Goal: Book appointment/travel/reservation

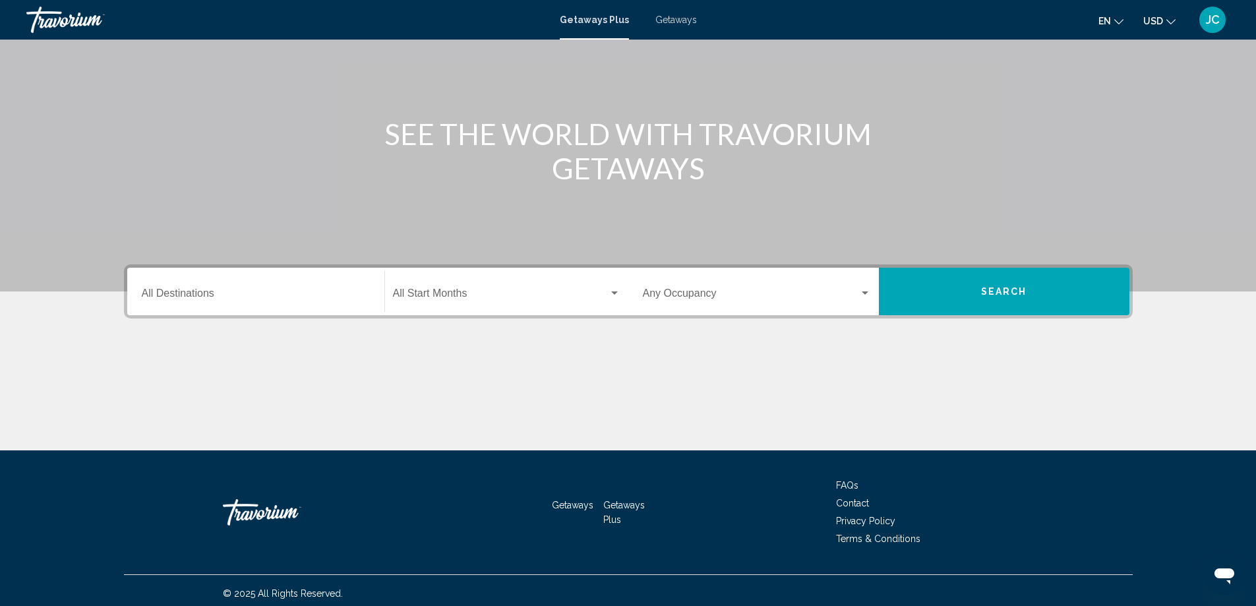
scroll to position [110, 0]
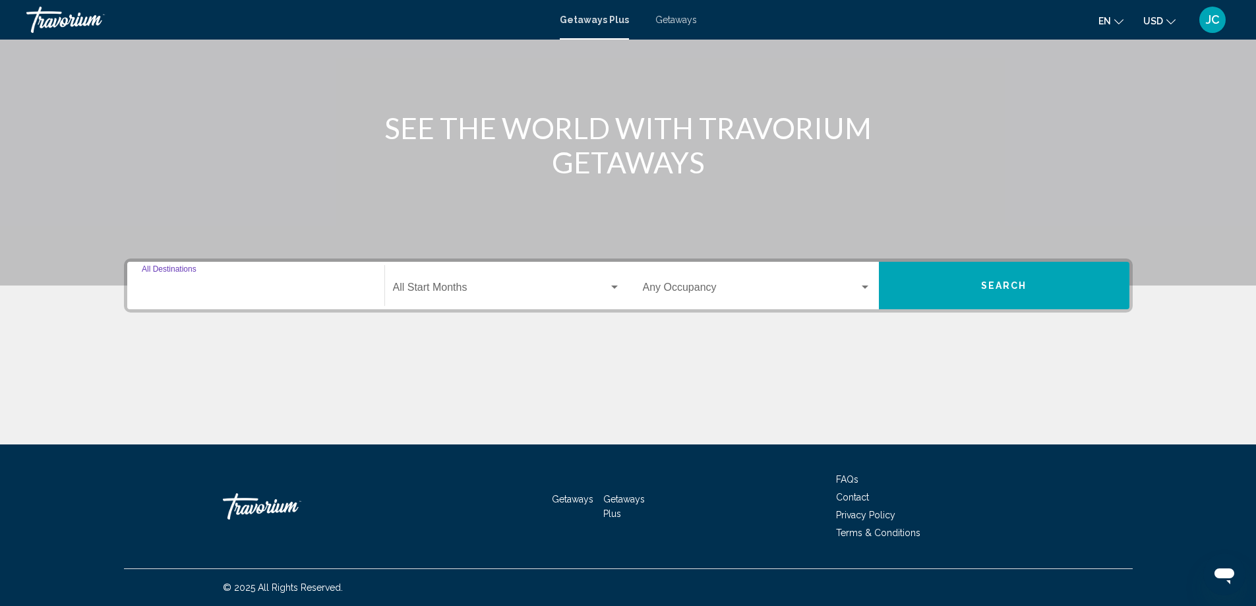
click at [198, 288] on input "Destination All Destinations" at bounding box center [256, 290] width 228 height 12
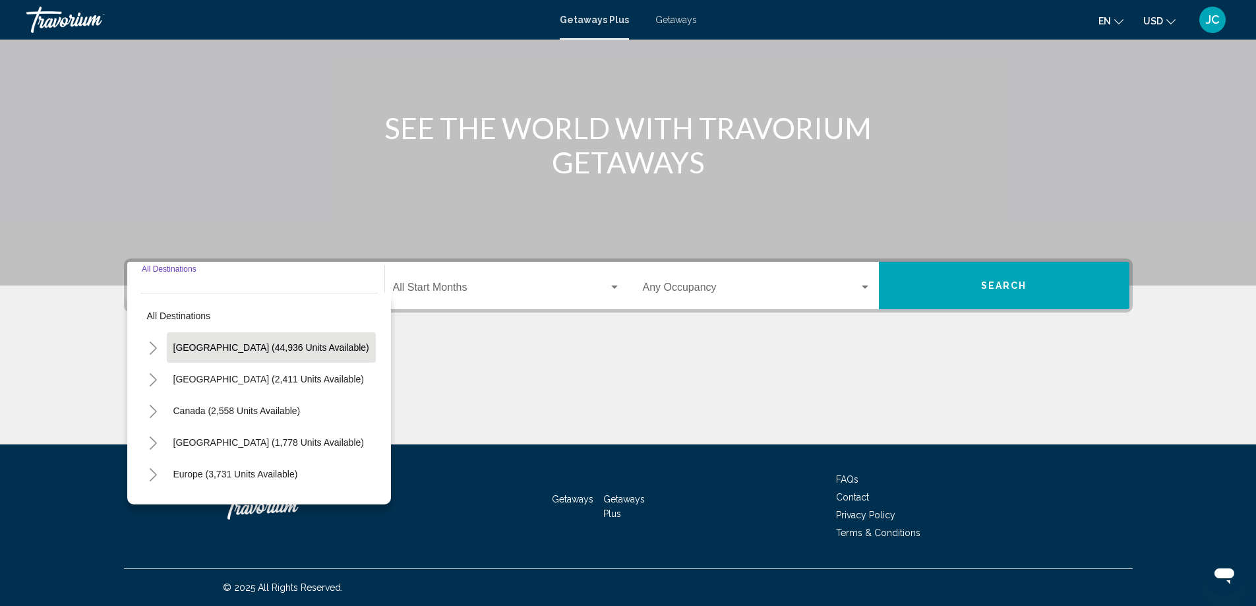
click at [276, 336] on button "[GEOGRAPHIC_DATA] (44,936 units available)" at bounding box center [271, 347] width 209 height 30
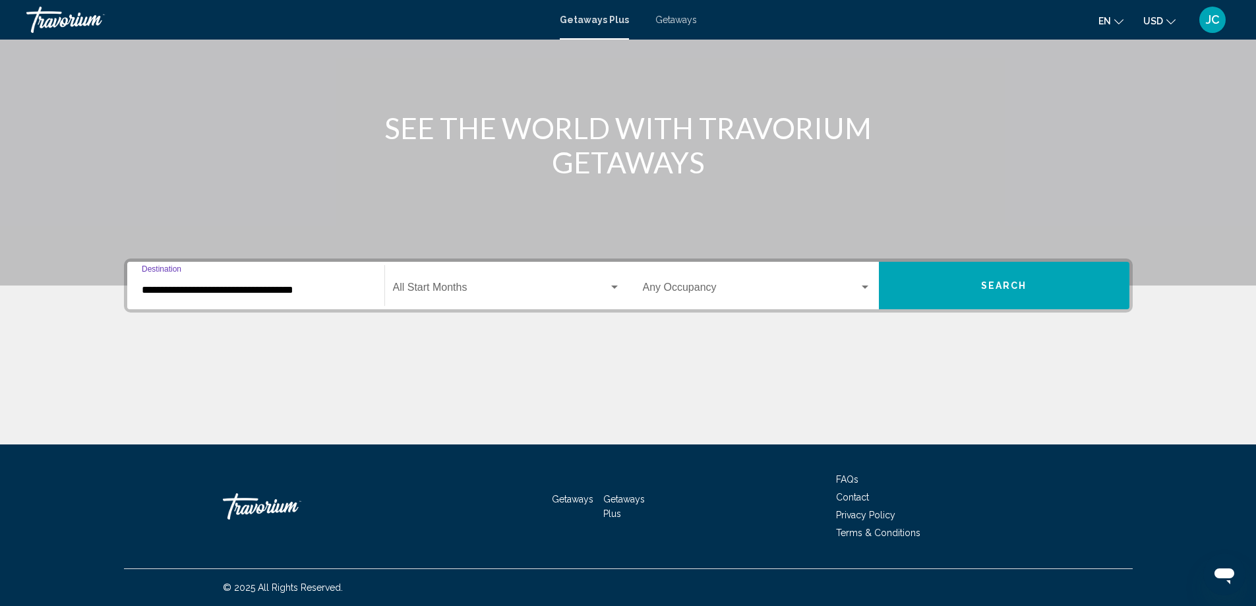
click at [305, 294] on input "**********" at bounding box center [256, 290] width 228 height 12
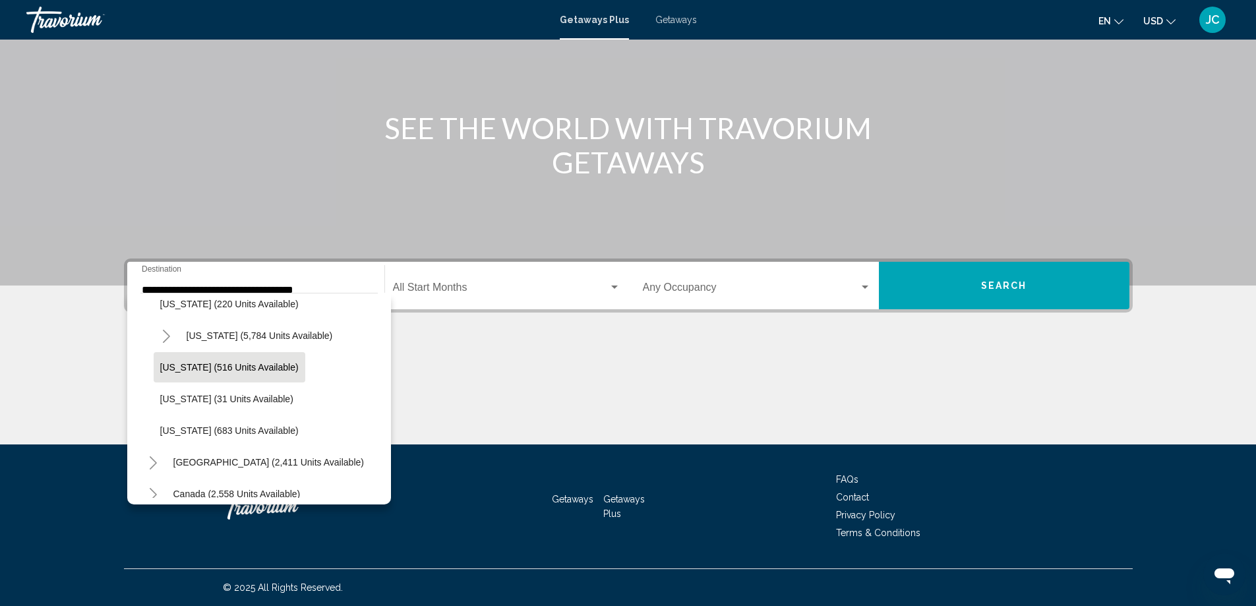
scroll to position [1200, 0]
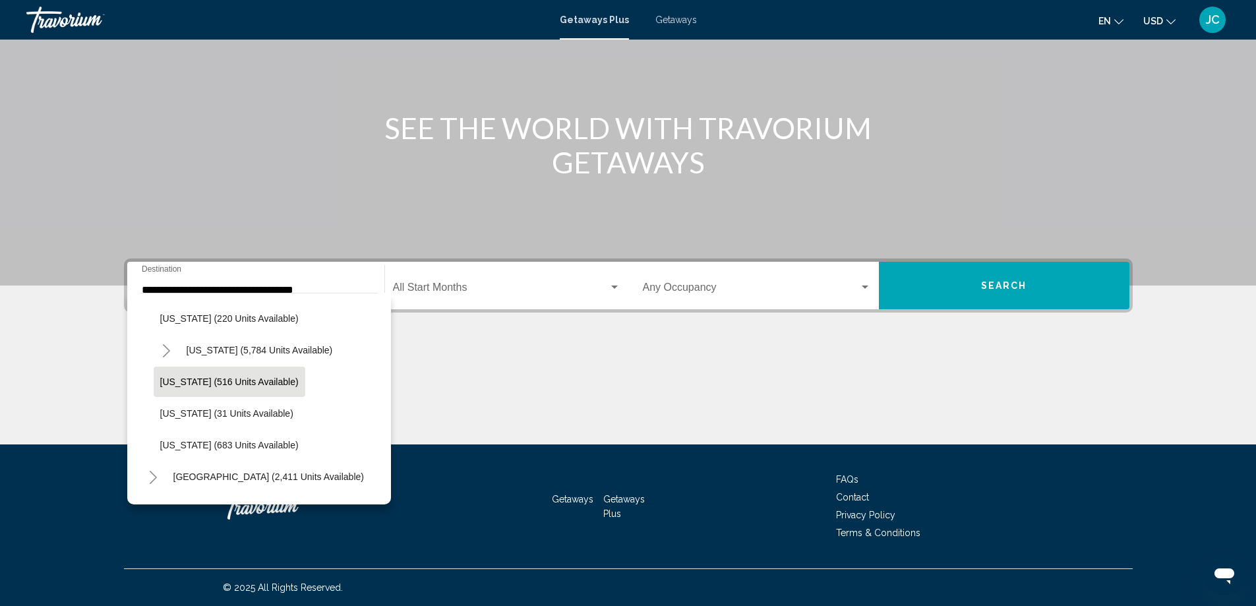
click at [247, 378] on span "Washington (516 units available)" at bounding box center [229, 381] width 138 height 11
type input "**********"
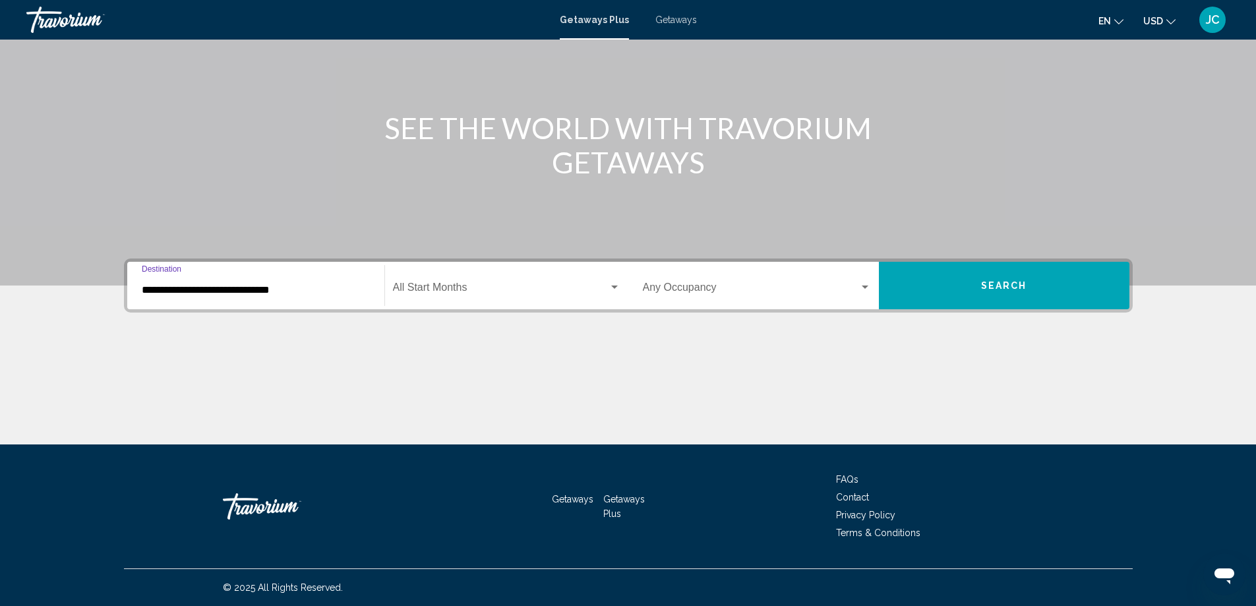
click at [519, 284] on span "Search widget" at bounding box center [501, 290] width 216 height 12
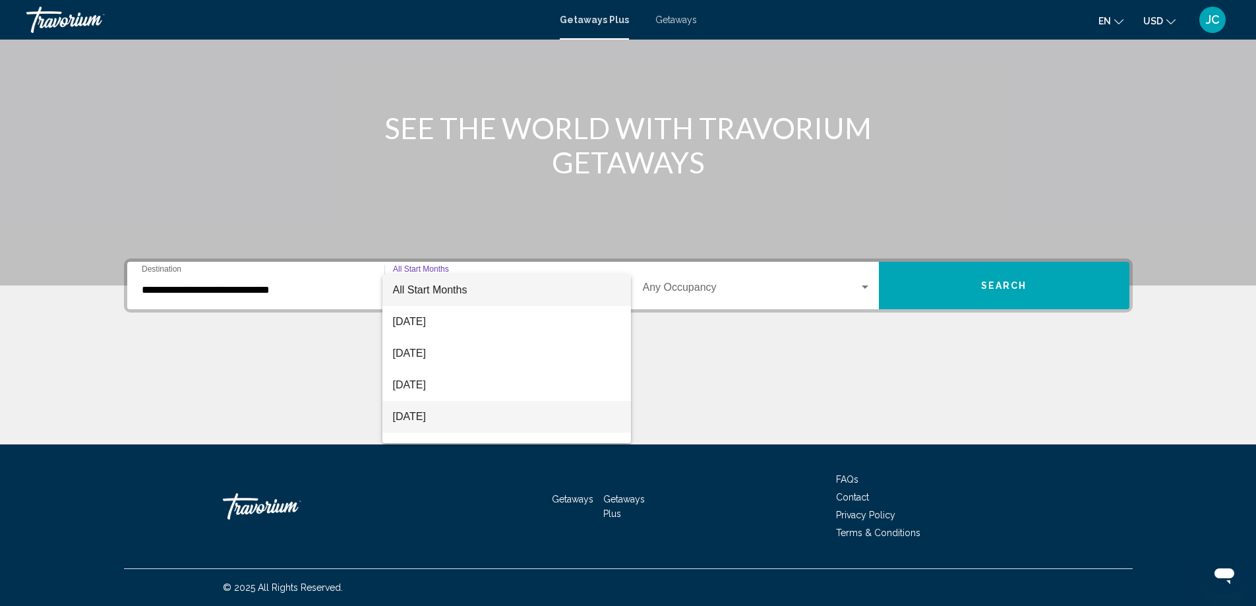
click at [458, 413] on span "[DATE]" at bounding box center [506, 417] width 227 height 32
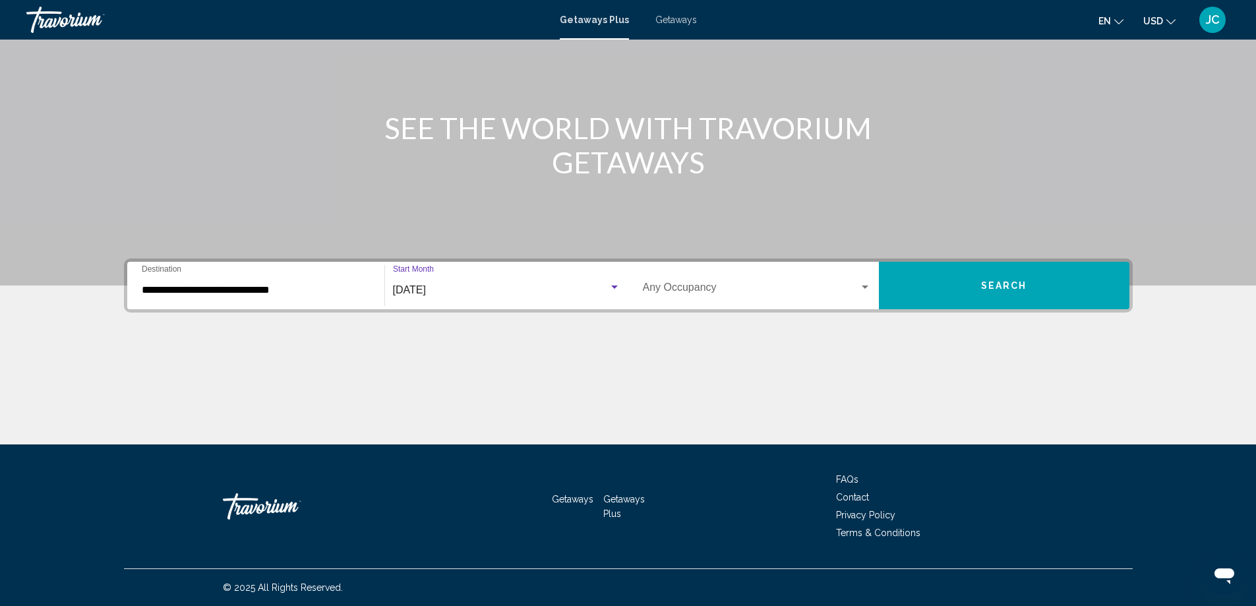
click at [704, 289] on span "Search widget" at bounding box center [751, 290] width 216 height 12
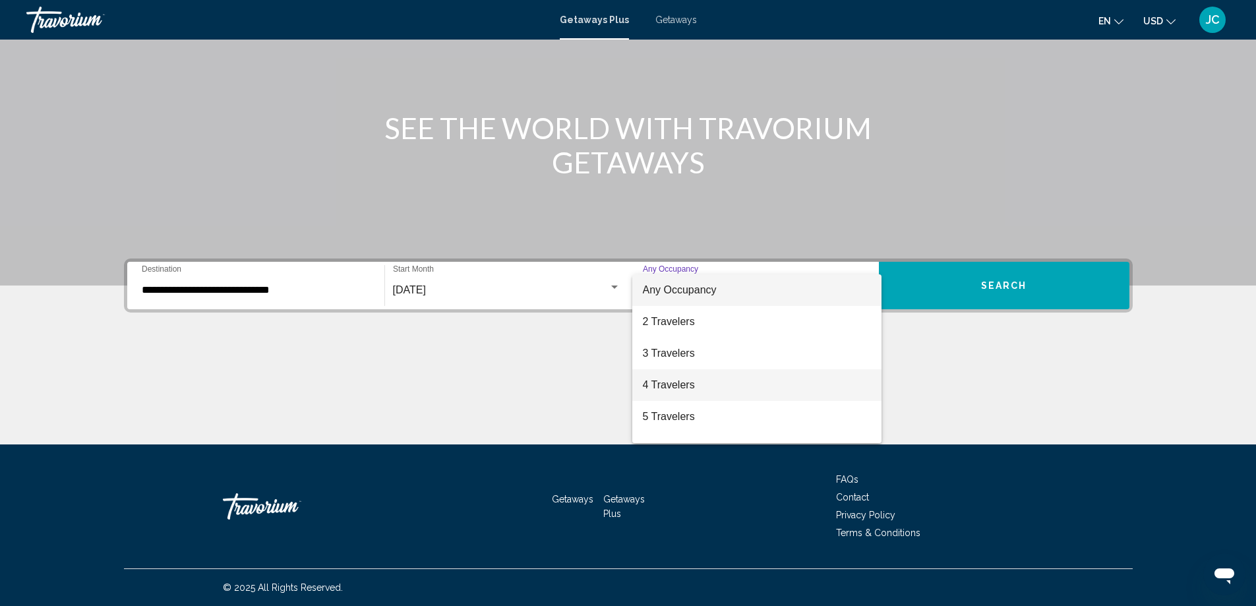
click at [686, 375] on span "4 Travelers" at bounding box center [757, 385] width 228 height 32
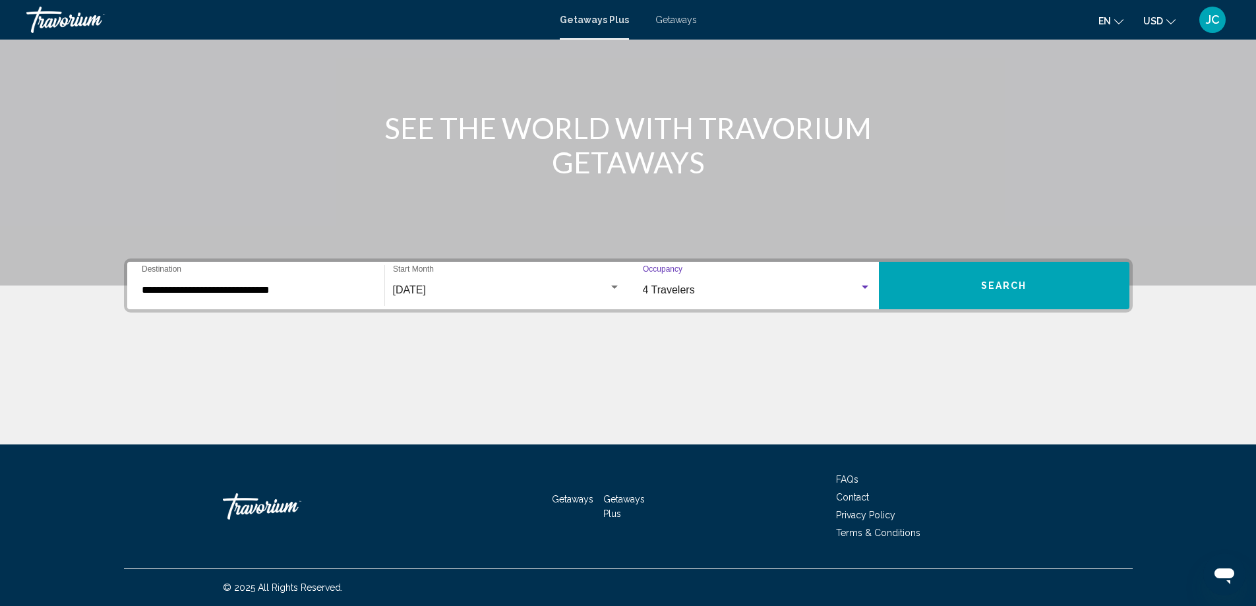
click at [989, 280] on span "Search" at bounding box center [1004, 285] width 46 height 11
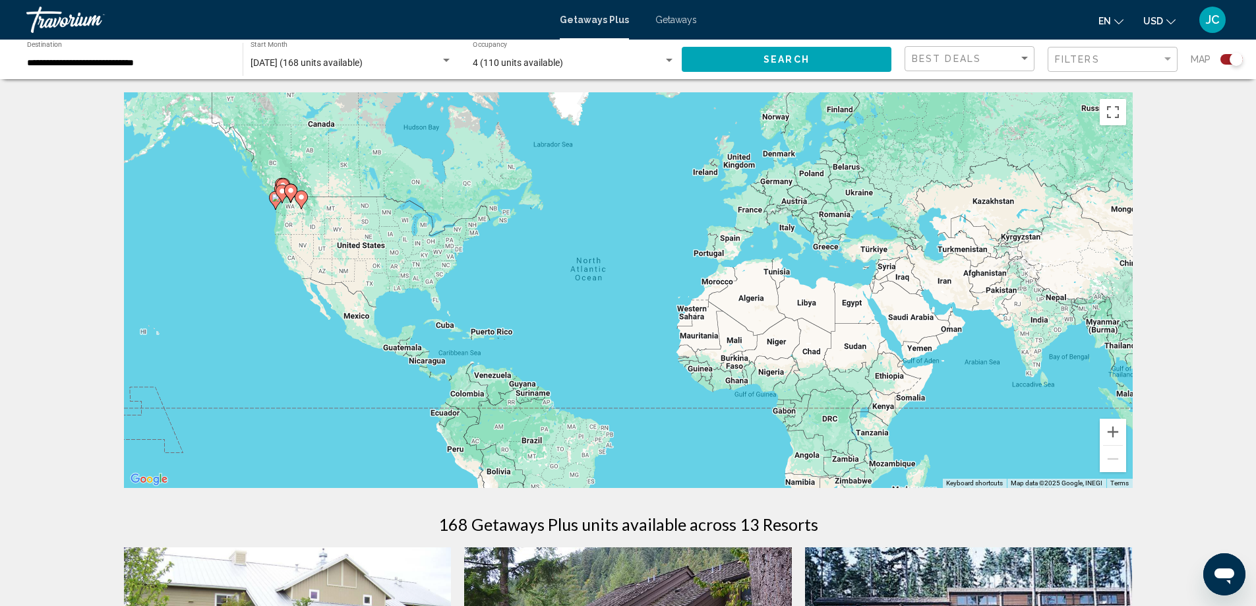
click at [293, 196] on icon "Main content" at bounding box center [290, 193] width 12 height 17
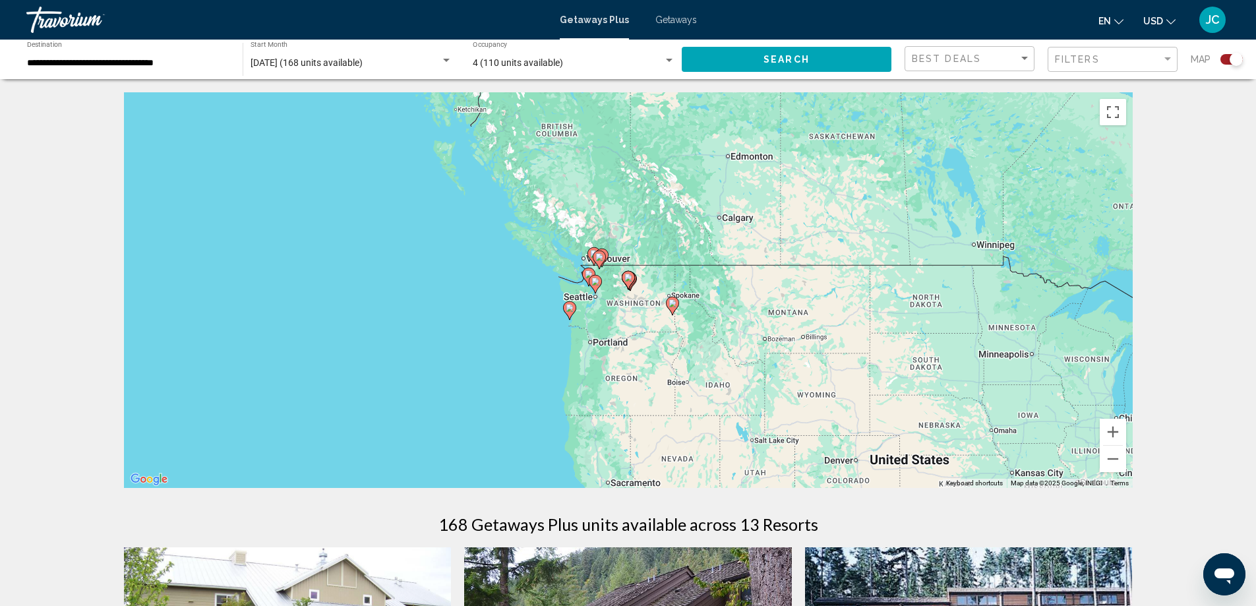
click at [602, 369] on div "To activate drag with keyboard, press Alt + Enter. Once in keyboard drag state,…" at bounding box center [628, 290] width 1009 height 396
click at [594, 280] on image "Main content" at bounding box center [595, 282] width 8 height 8
type input "**********"
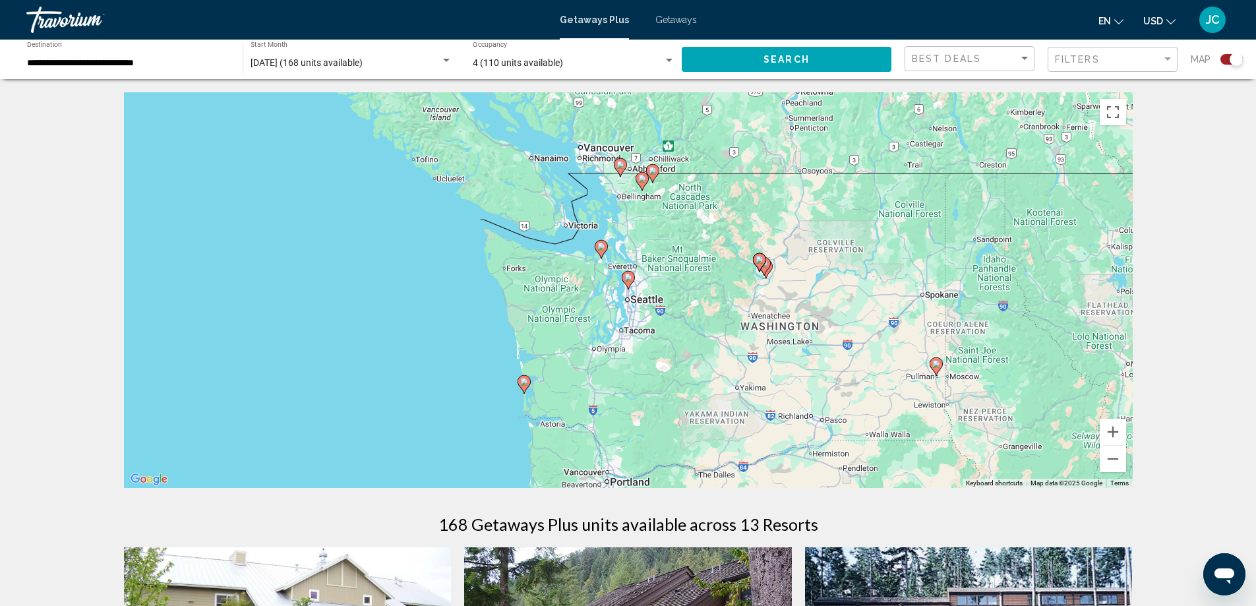
click at [623, 274] on icon "Main content" at bounding box center [628, 280] width 13 height 18
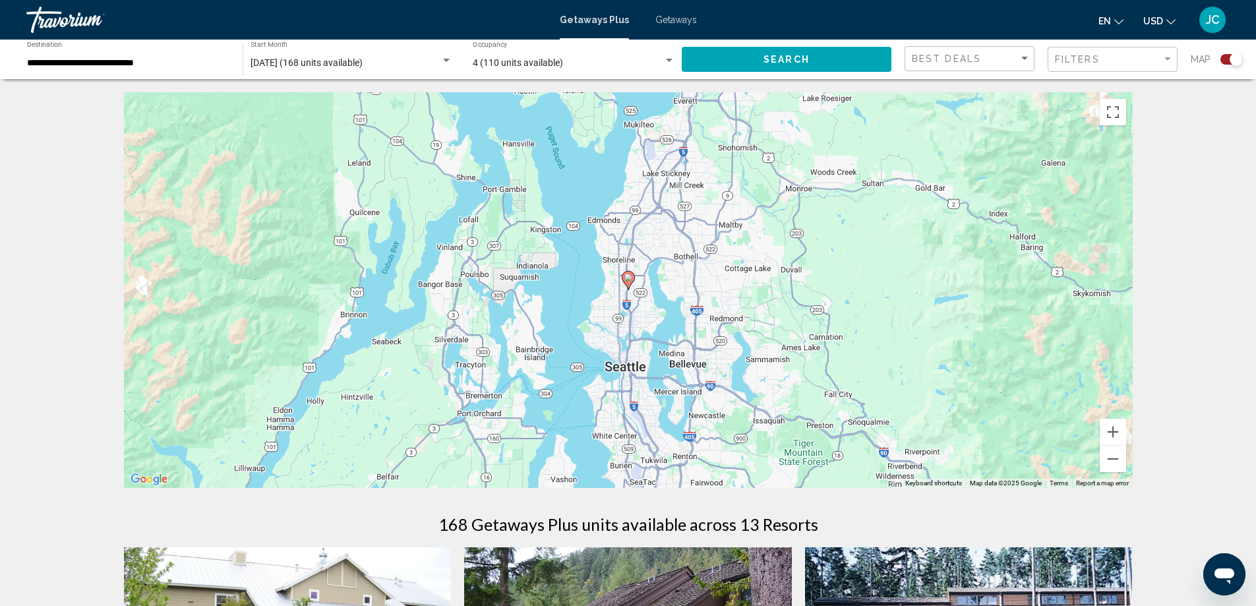
click at [631, 285] on gmp-advanced-marker "Main content" at bounding box center [628, 280] width 13 height 20
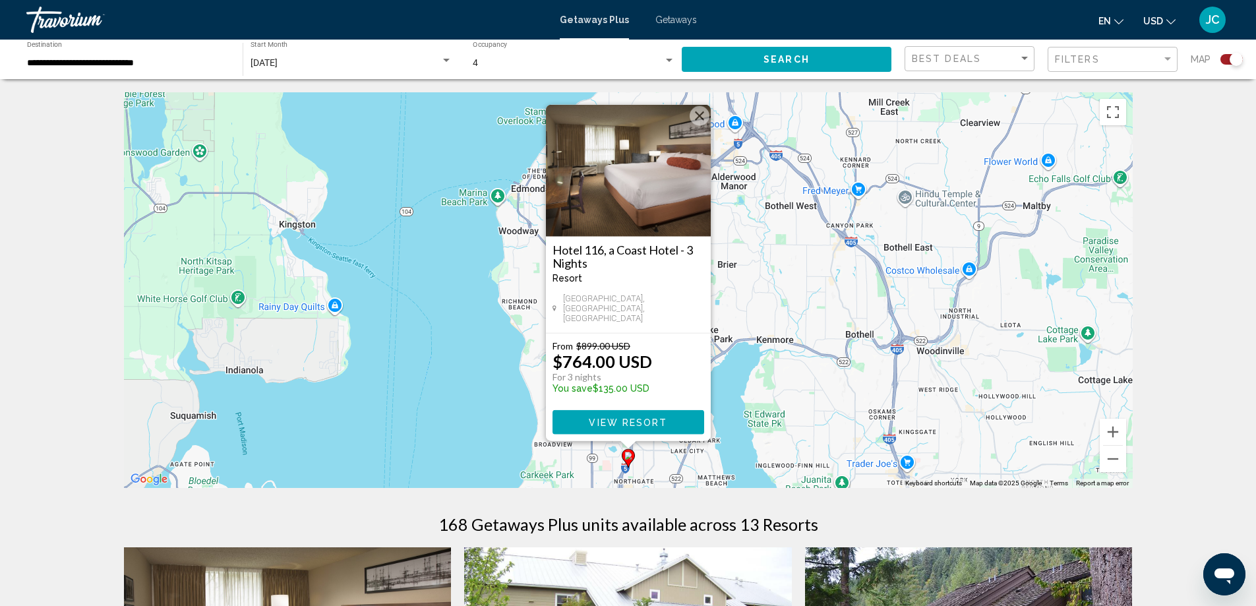
click at [278, 57] on span "[DATE]" at bounding box center [264, 62] width 27 height 11
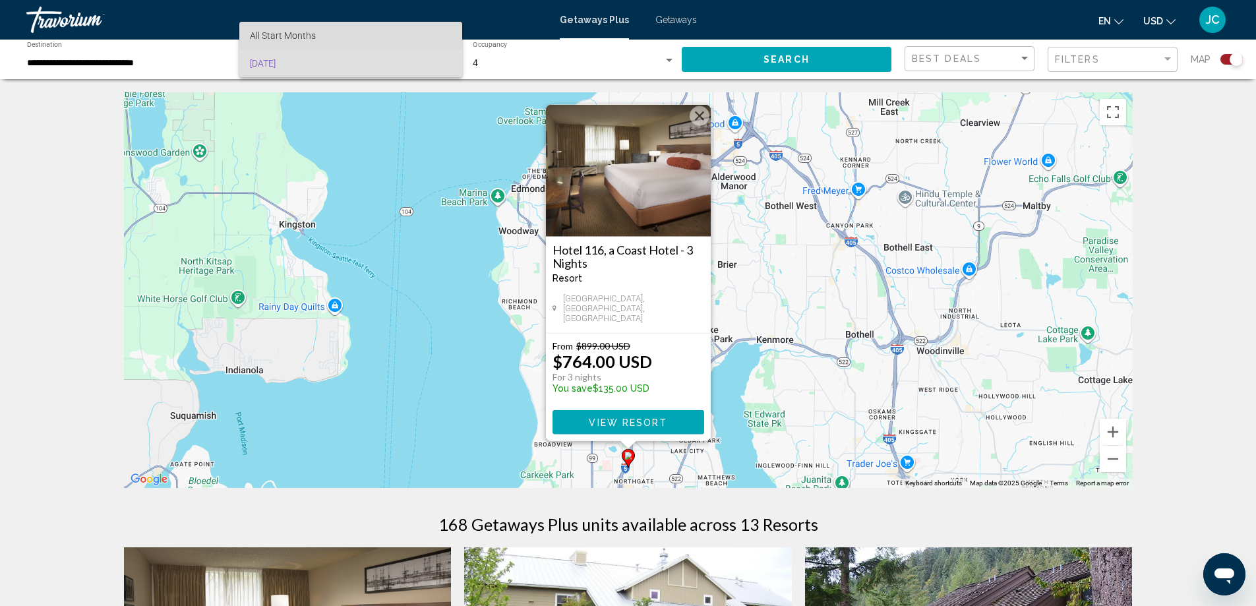
click at [285, 32] on span "All Start Months" at bounding box center [283, 35] width 66 height 11
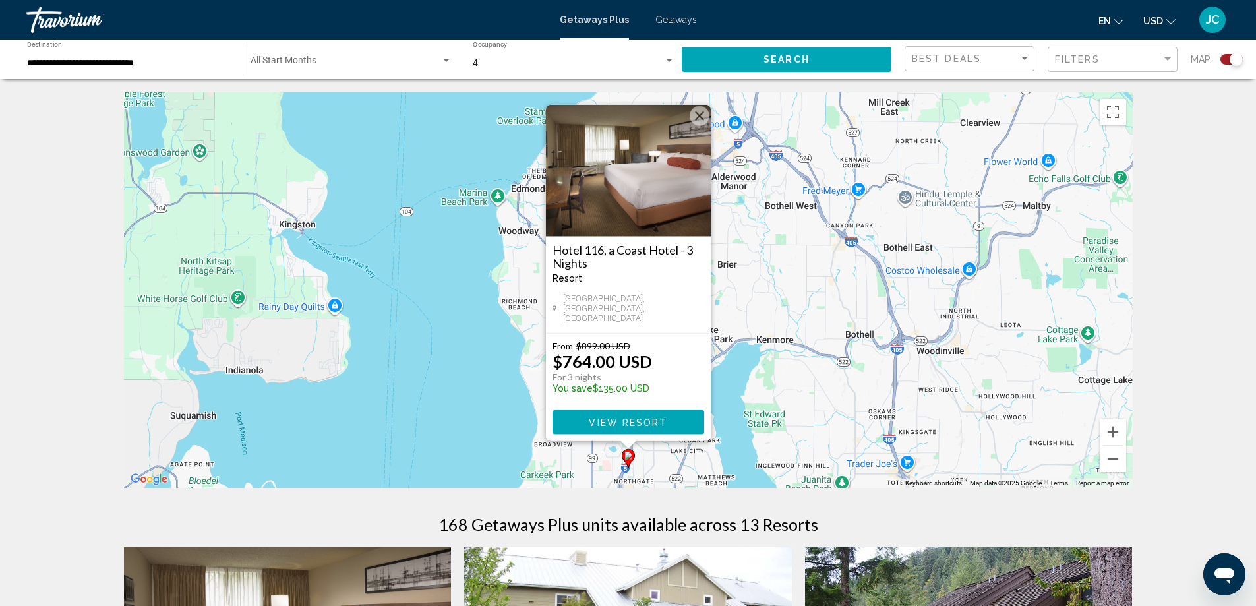
click at [309, 50] on div "Start Month All Start Months" at bounding box center [352, 60] width 202 height 36
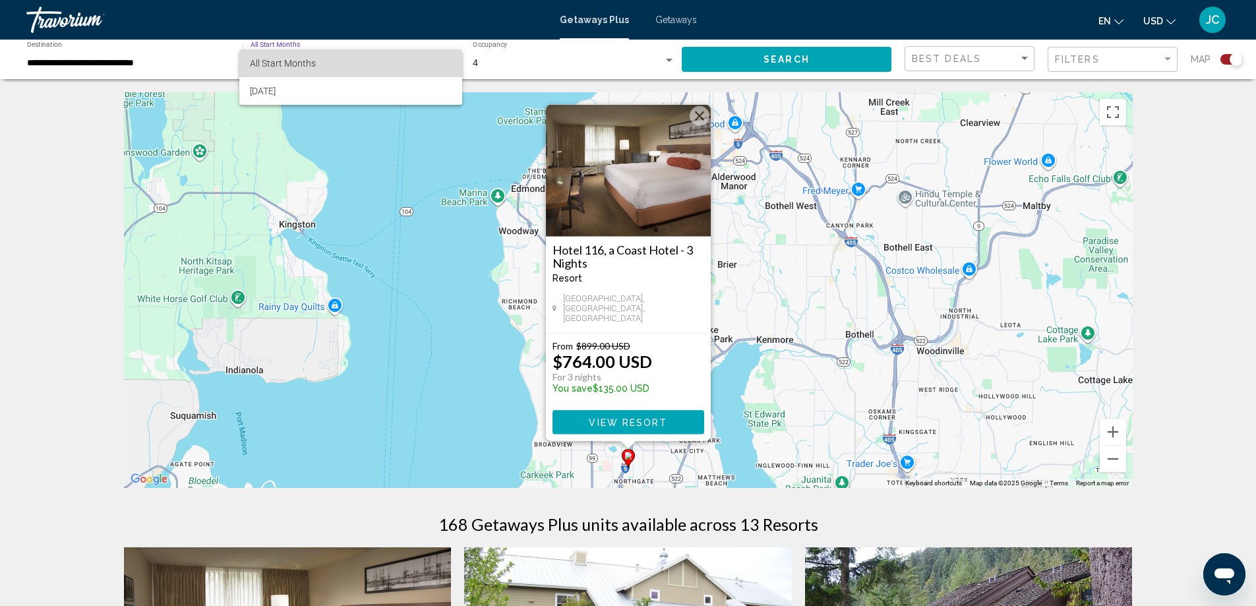
click at [309, 50] on span "All Start Months" at bounding box center [351, 63] width 202 height 28
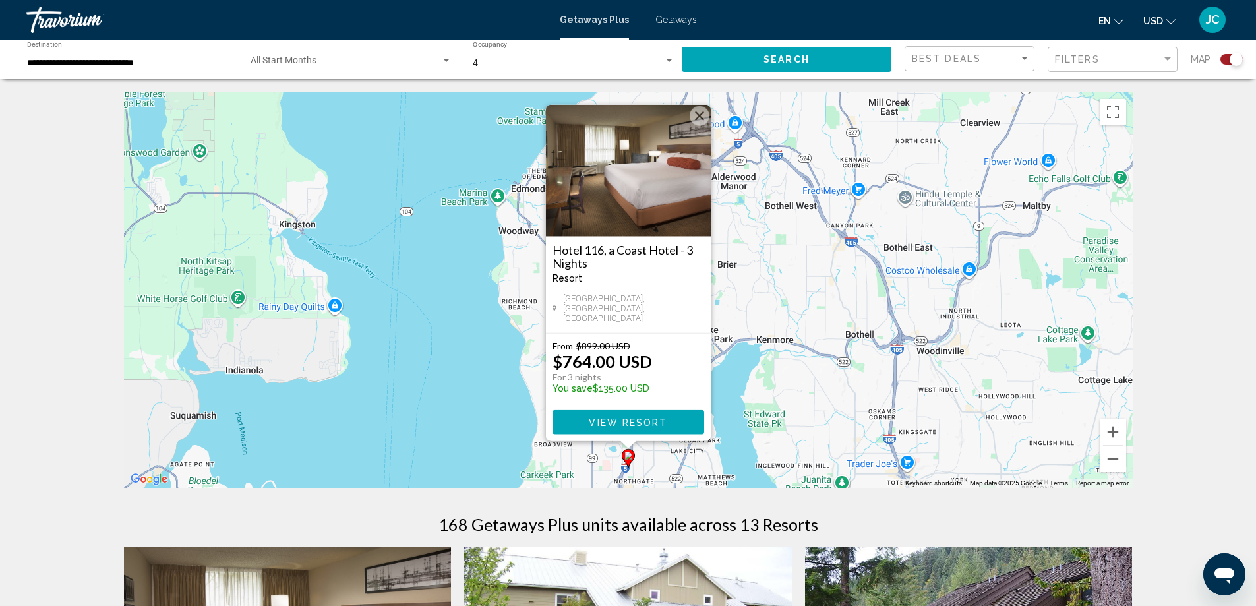
click at [128, 69] on div "**********" at bounding box center [128, 60] width 202 height 36
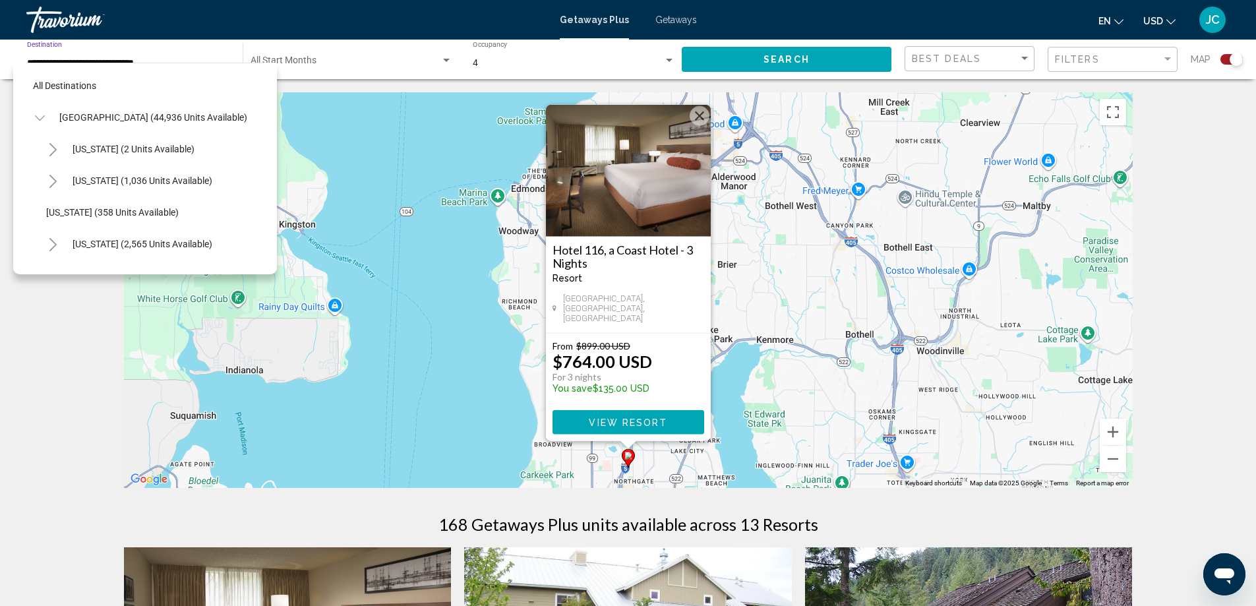
scroll to position [1191, 0]
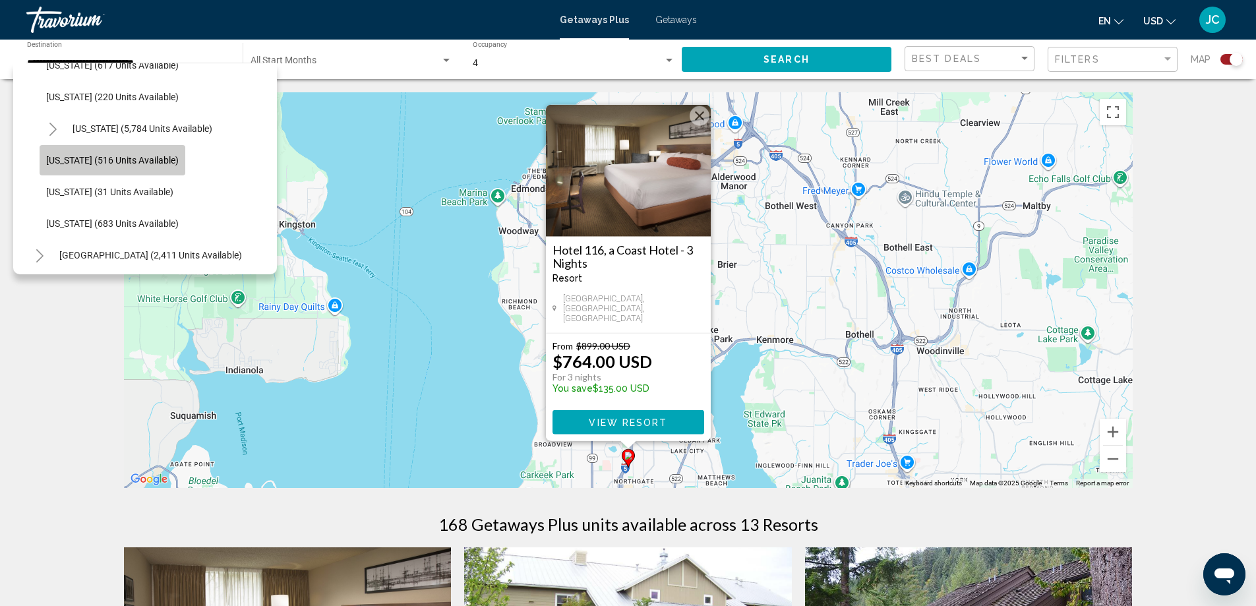
click at [133, 154] on button "Washington (516 units available)" at bounding box center [113, 160] width 146 height 30
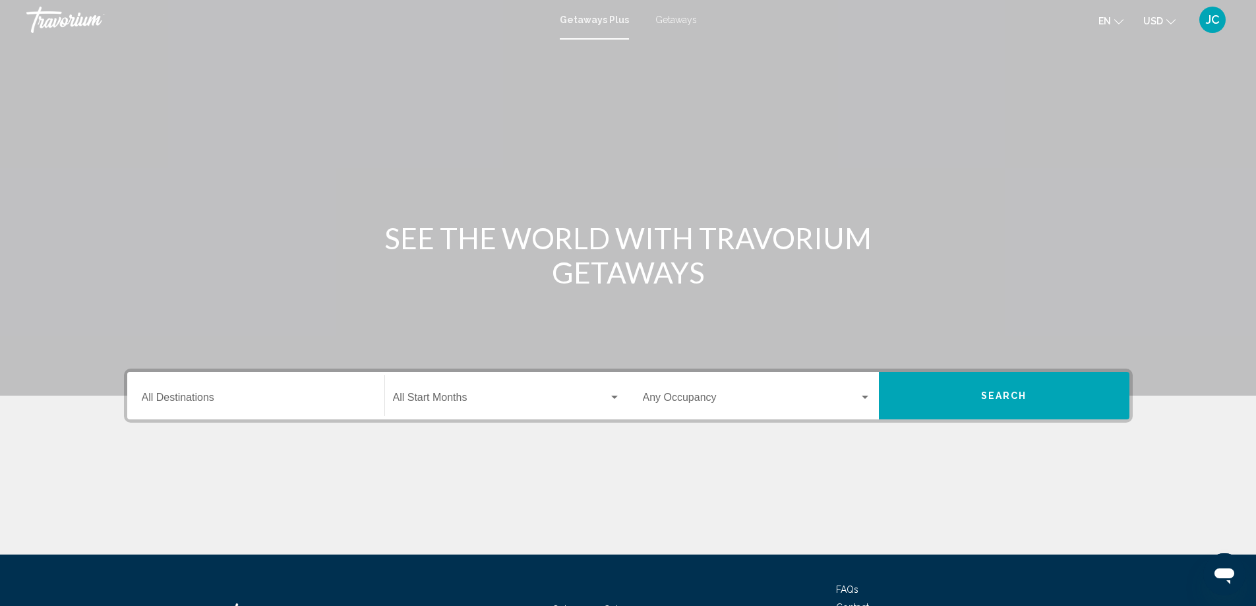
click at [199, 384] on div "Destination All Destinations" at bounding box center [256, 396] width 228 height 42
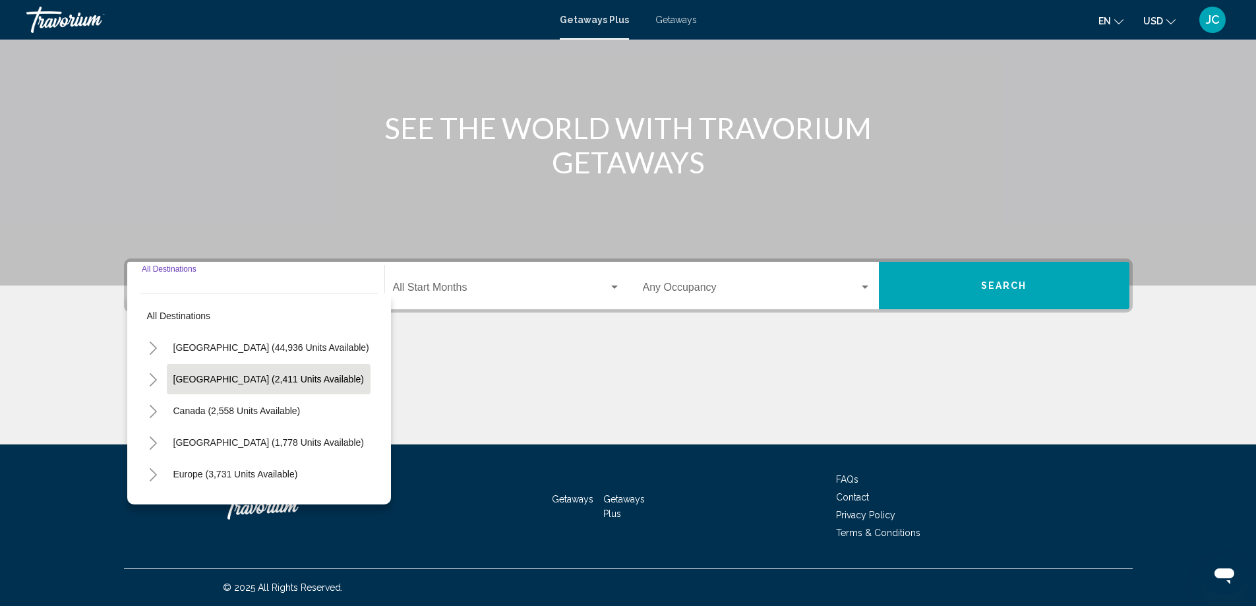
click at [246, 371] on button "[GEOGRAPHIC_DATA] (2,411 units available)" at bounding box center [269, 379] width 204 height 30
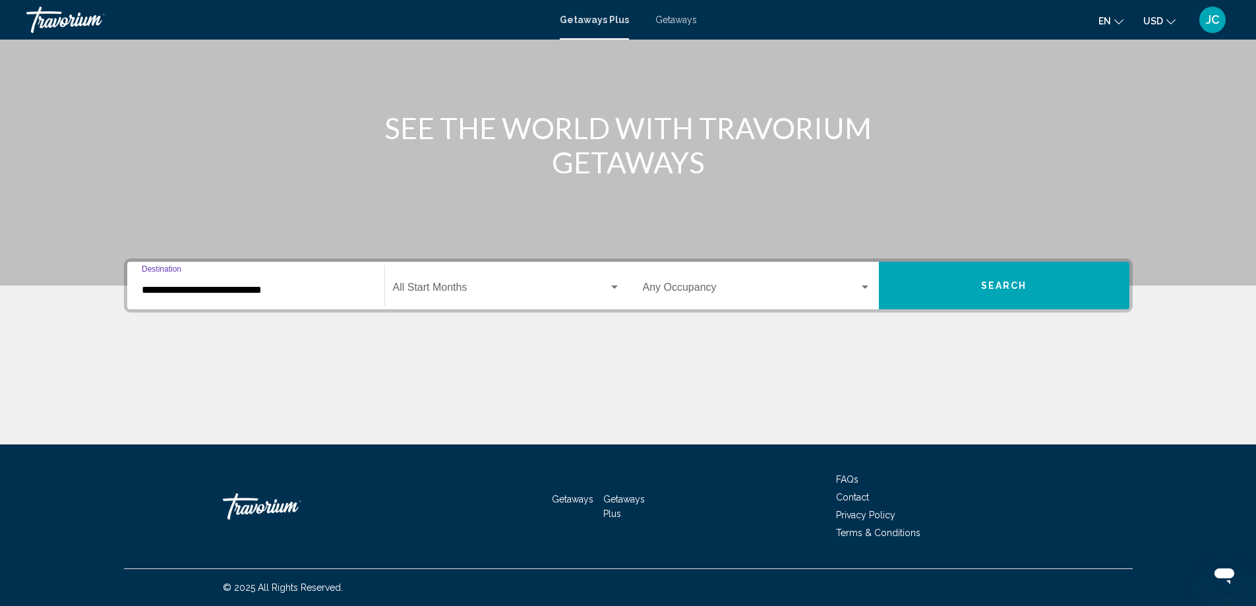
click at [274, 284] on input "**********" at bounding box center [256, 290] width 228 height 12
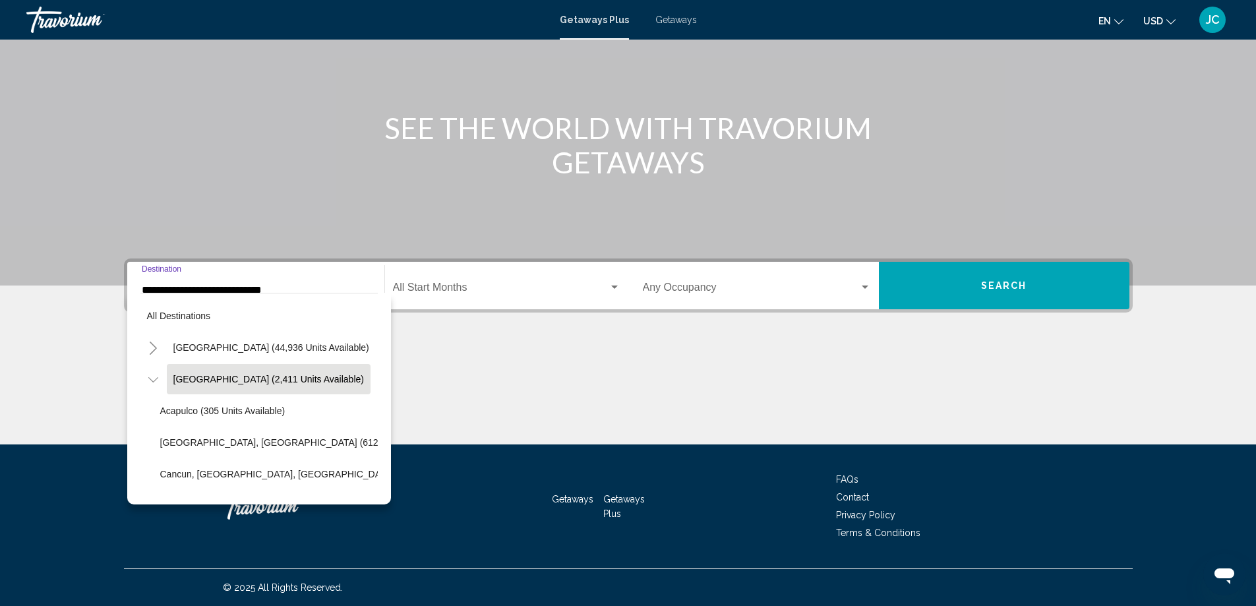
scroll to position [66, 0]
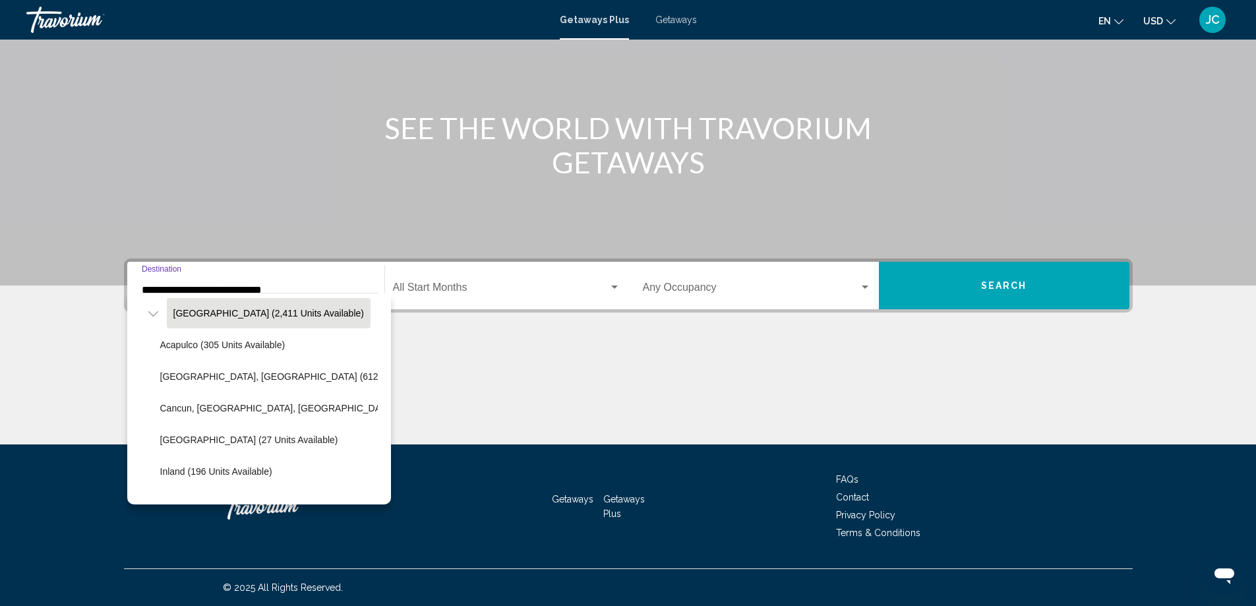
click at [277, 381] on span "[GEOGRAPHIC_DATA], [GEOGRAPHIC_DATA] (612 units available)" at bounding box center [302, 376] width 284 height 11
type input "**********"
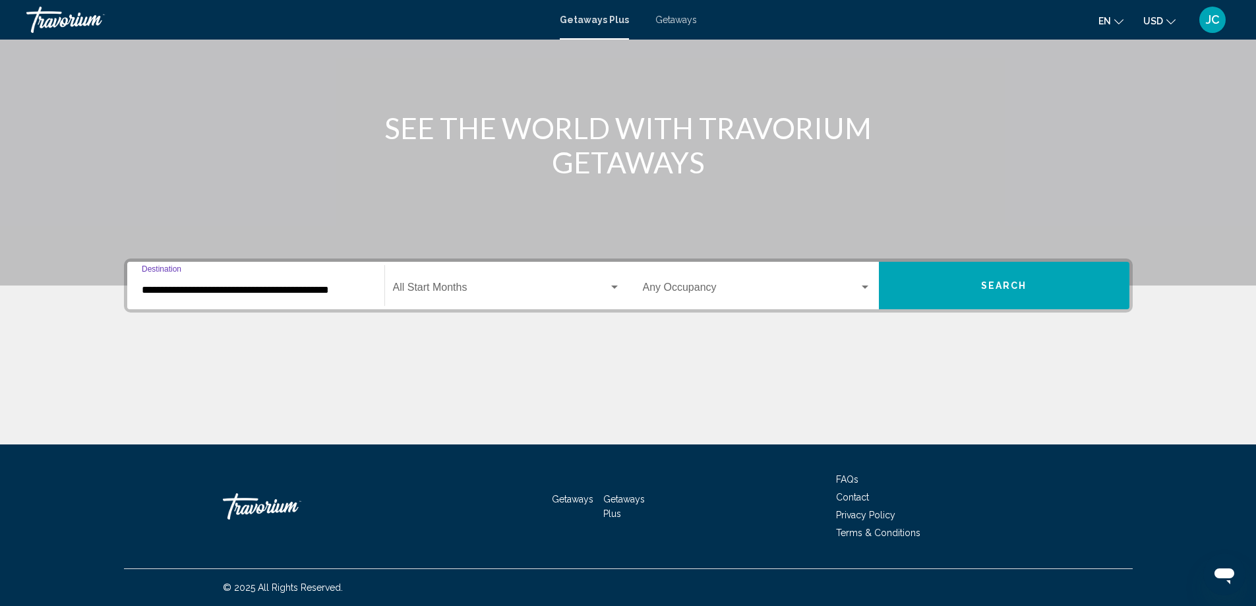
click at [460, 287] on span "Search widget" at bounding box center [501, 290] width 216 height 12
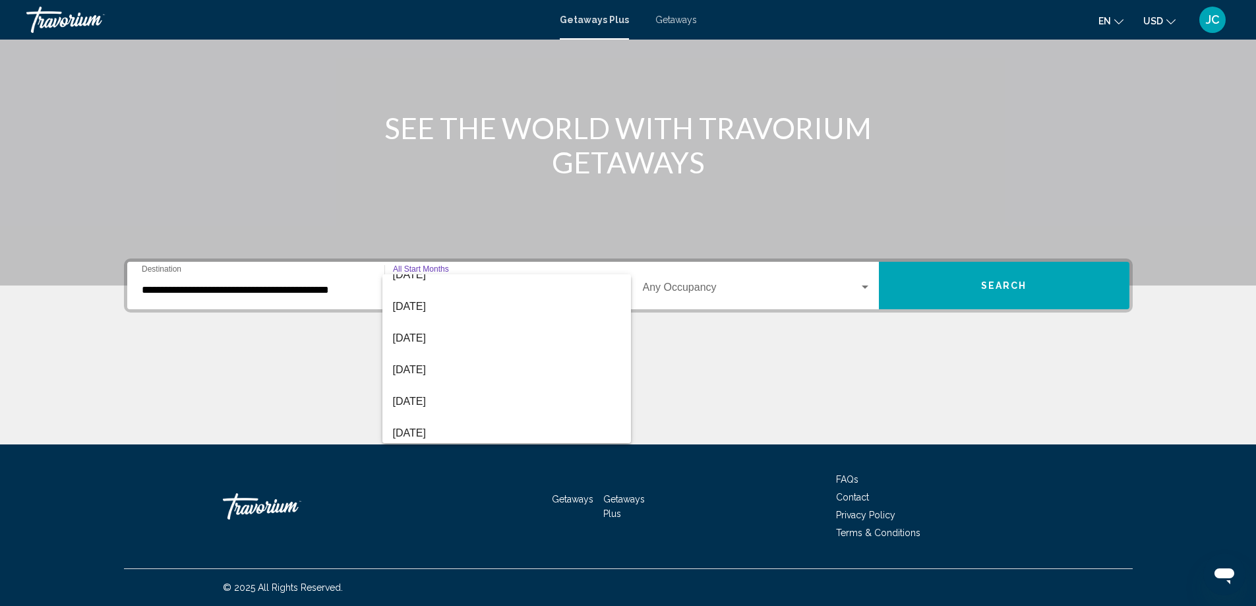
scroll to position [264, 0]
click at [465, 398] on span "[DATE]" at bounding box center [506, 406] width 227 height 32
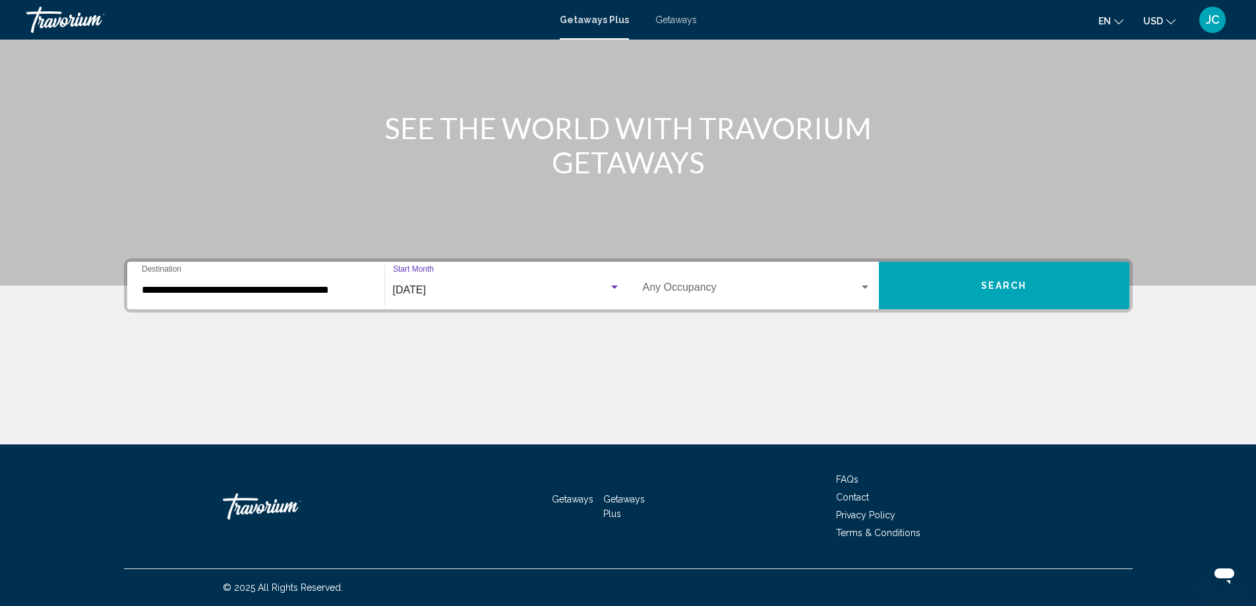
click at [742, 287] on span "Search widget" at bounding box center [751, 290] width 216 height 12
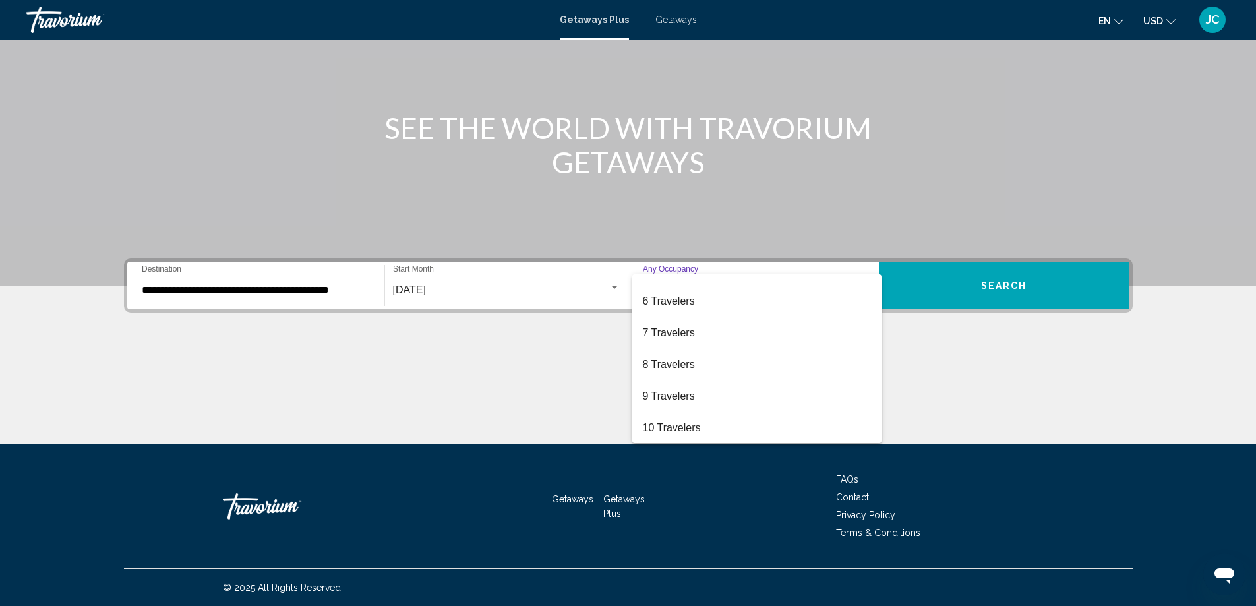
scroll to position [148, 0]
click at [695, 371] on span "8 Travelers" at bounding box center [757, 364] width 228 height 32
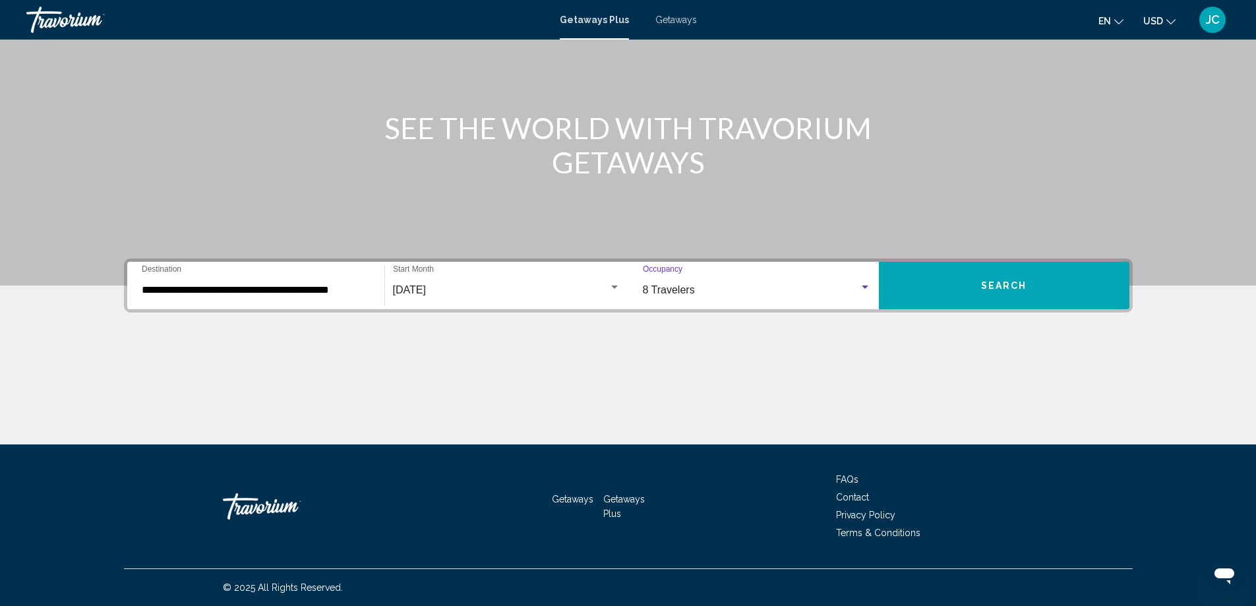
click at [1013, 283] on span "Search" at bounding box center [1004, 286] width 46 height 11
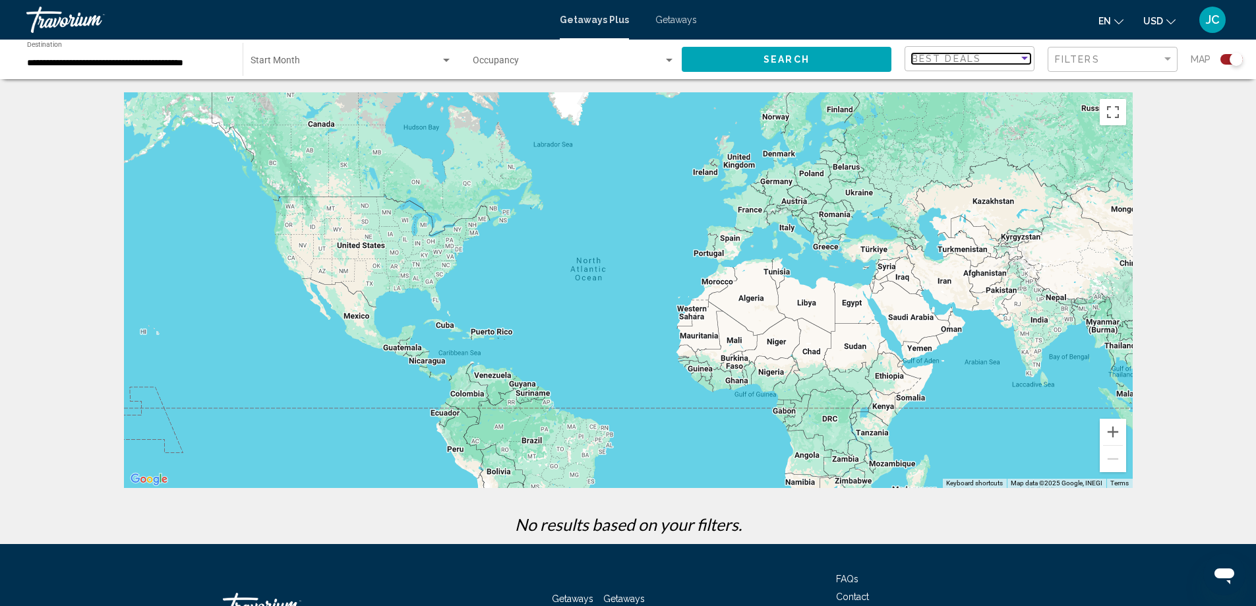
click at [971, 59] on span "Best Deals" at bounding box center [946, 58] width 69 height 11
click at [539, 59] on div at bounding box center [628, 303] width 1256 height 606
click at [539, 59] on span "Search widget" at bounding box center [568, 63] width 191 height 11
click at [539, 59] on span "Any Occupancy" at bounding box center [573, 63] width 202 height 28
click at [356, 61] on span "Search widget" at bounding box center [346, 63] width 190 height 11
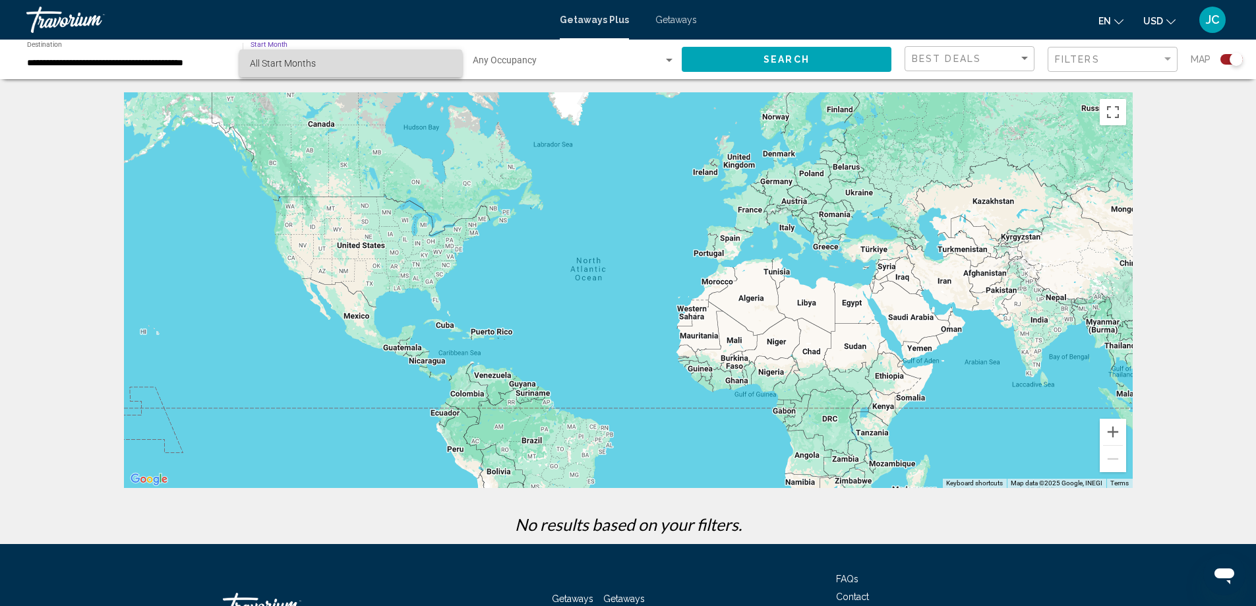
click at [278, 59] on span "All Start Months" at bounding box center [283, 63] width 66 height 11
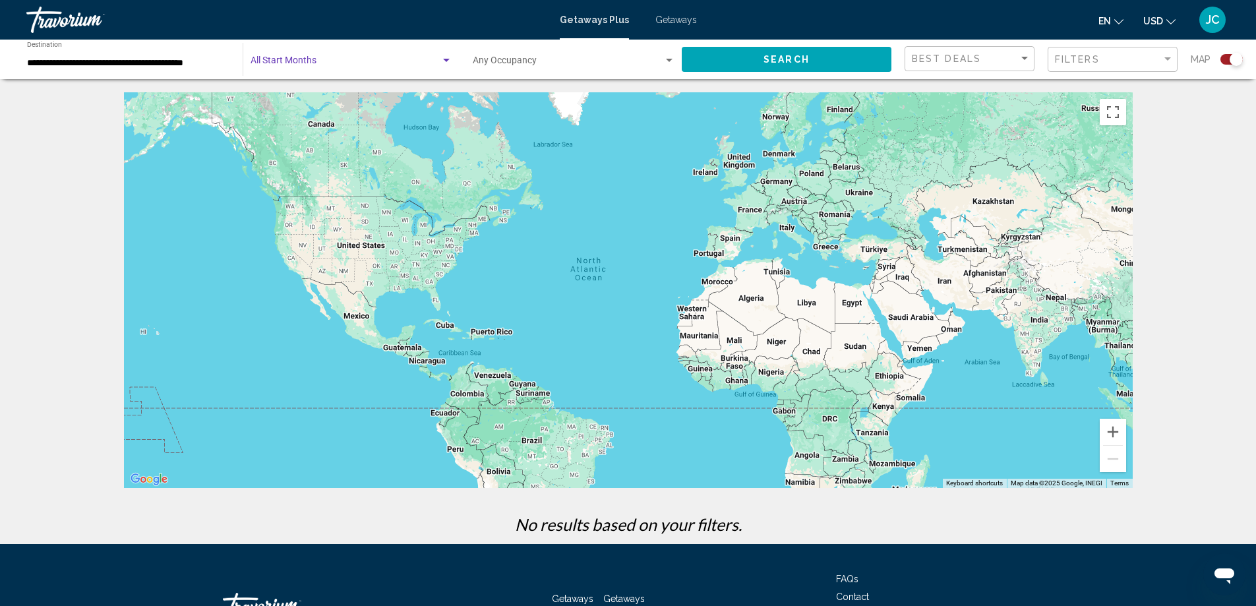
click at [759, 60] on button "Search" at bounding box center [787, 59] width 210 height 24
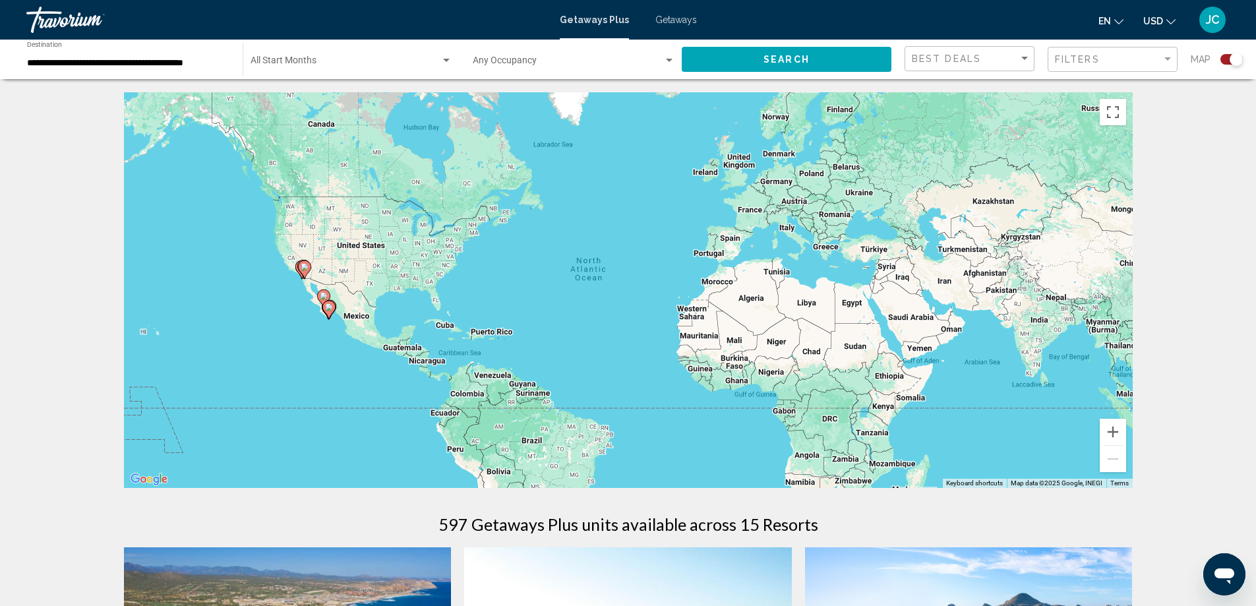
click at [319, 318] on div "To activate drag with keyboard, press Alt + Enter. Once in keyboard drag state,…" at bounding box center [628, 290] width 1009 height 396
click at [1110, 424] on button "Zoom in" at bounding box center [1113, 432] width 26 height 26
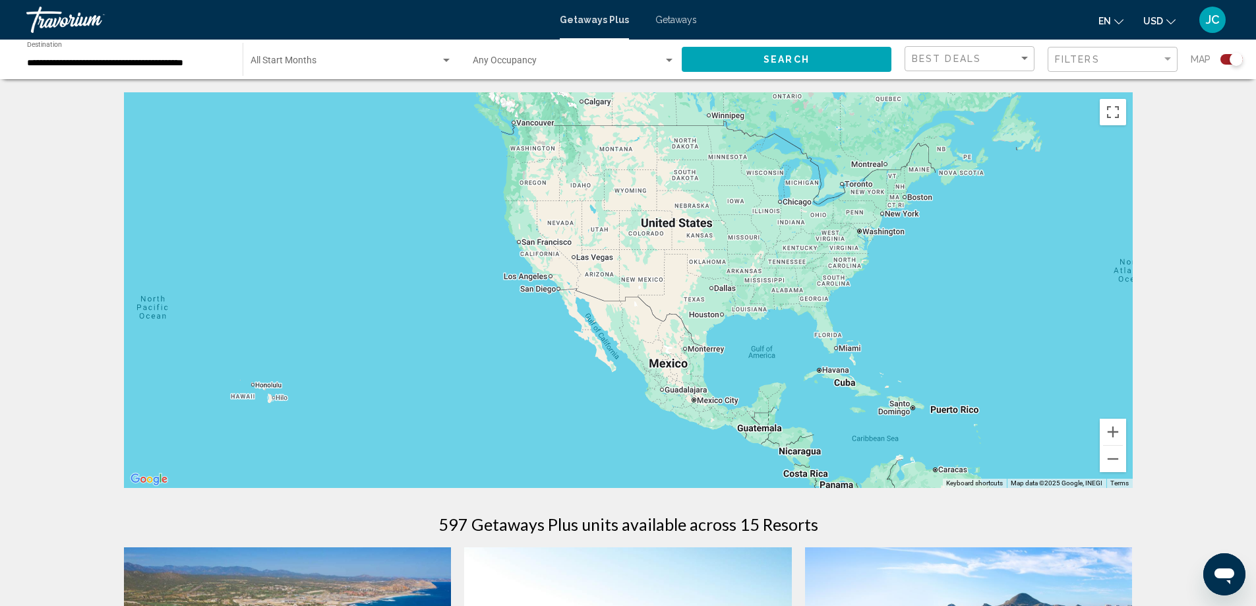
drag, startPoint x: 461, startPoint y: 393, endPoint x: 965, endPoint y: 415, distance: 504.2
click at [965, 415] on div "Main content" at bounding box center [628, 290] width 1009 height 396
click at [1120, 432] on button "Zoom in" at bounding box center [1113, 432] width 26 height 26
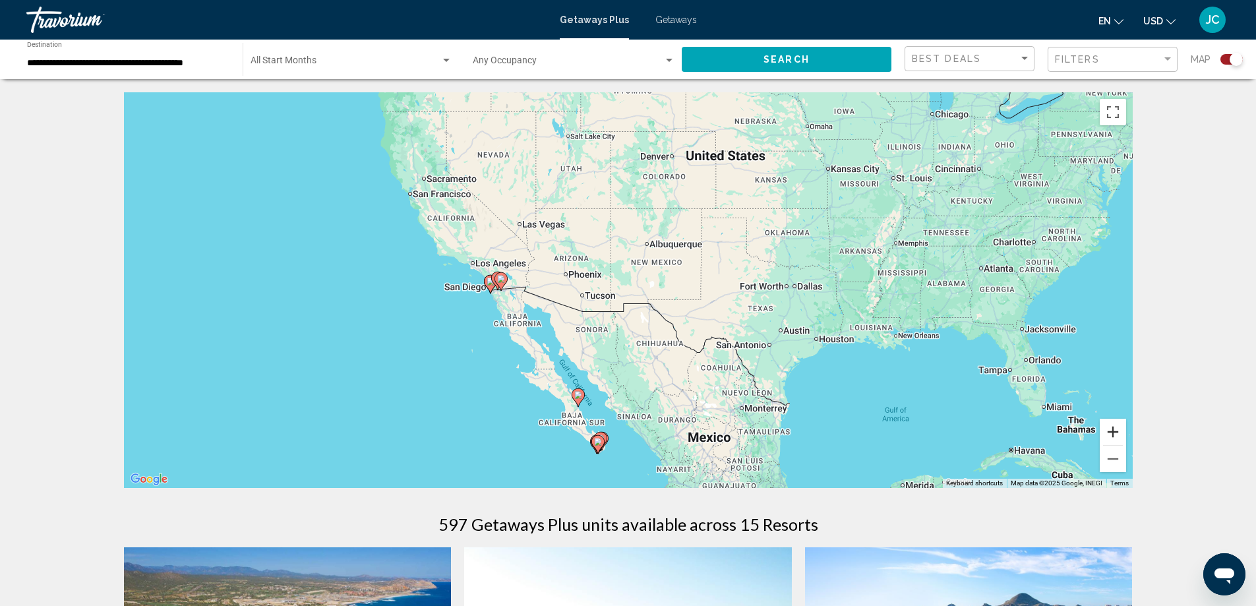
click at [1120, 432] on button "Zoom in" at bounding box center [1113, 432] width 26 height 26
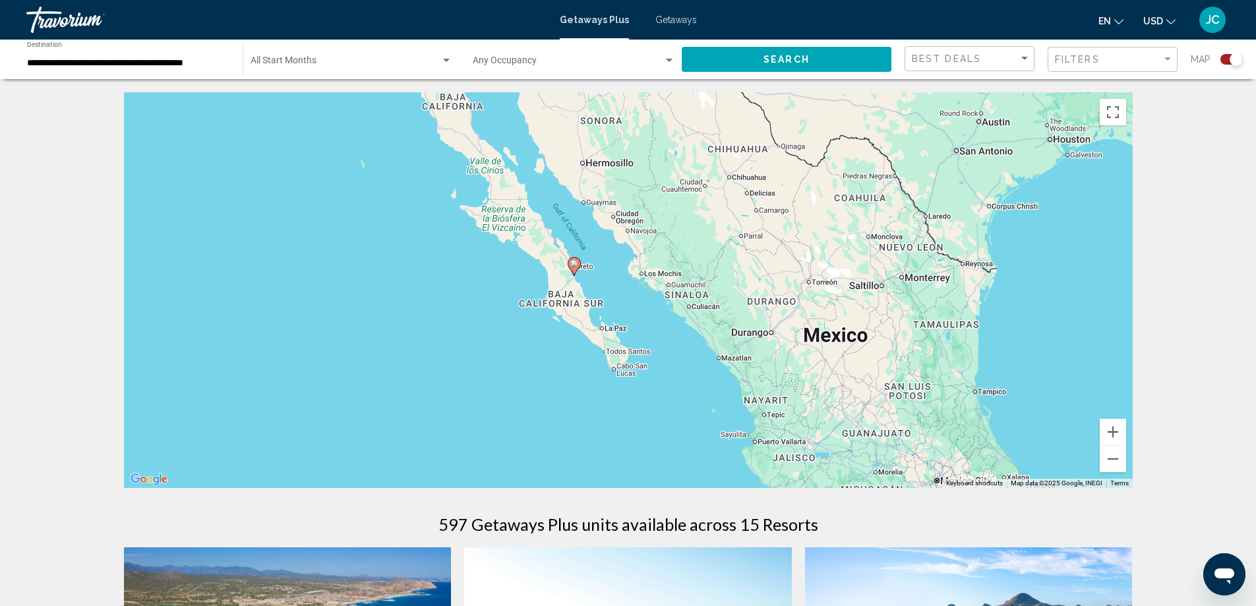
drag, startPoint x: 671, startPoint y: 442, endPoint x: 720, endPoint y: 184, distance: 262.4
click at [720, 184] on div "To activate drag with keyboard, press Alt + Enter. Once in keyboard drag state,…" at bounding box center [628, 290] width 1009 height 396
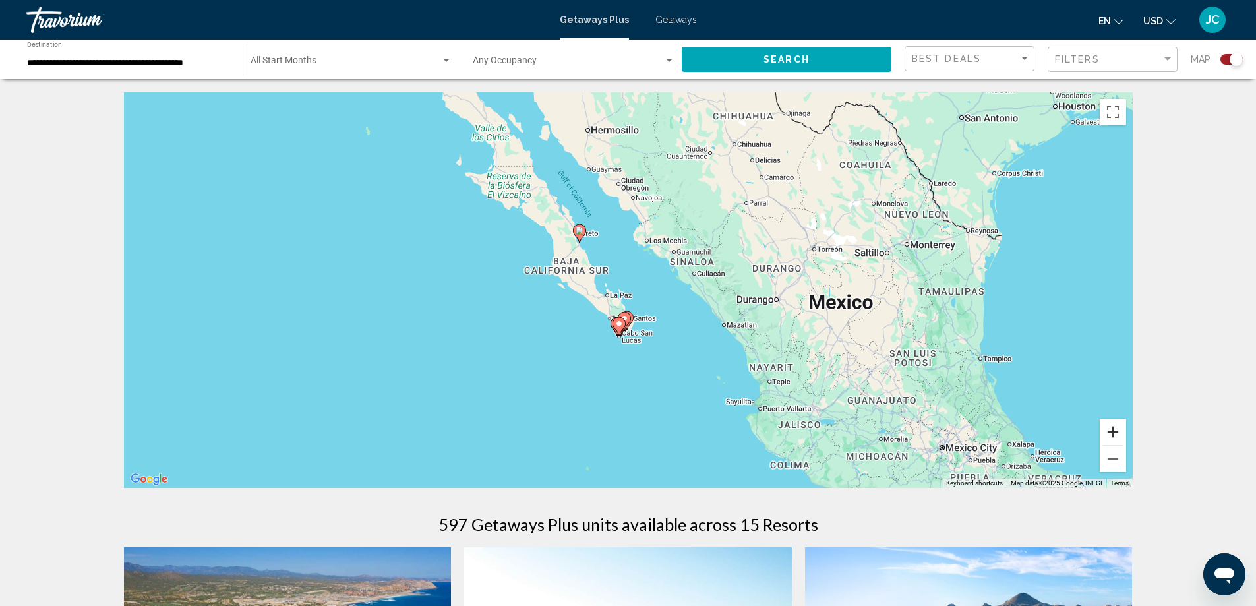
click at [1116, 433] on button "Zoom in" at bounding box center [1113, 432] width 26 height 26
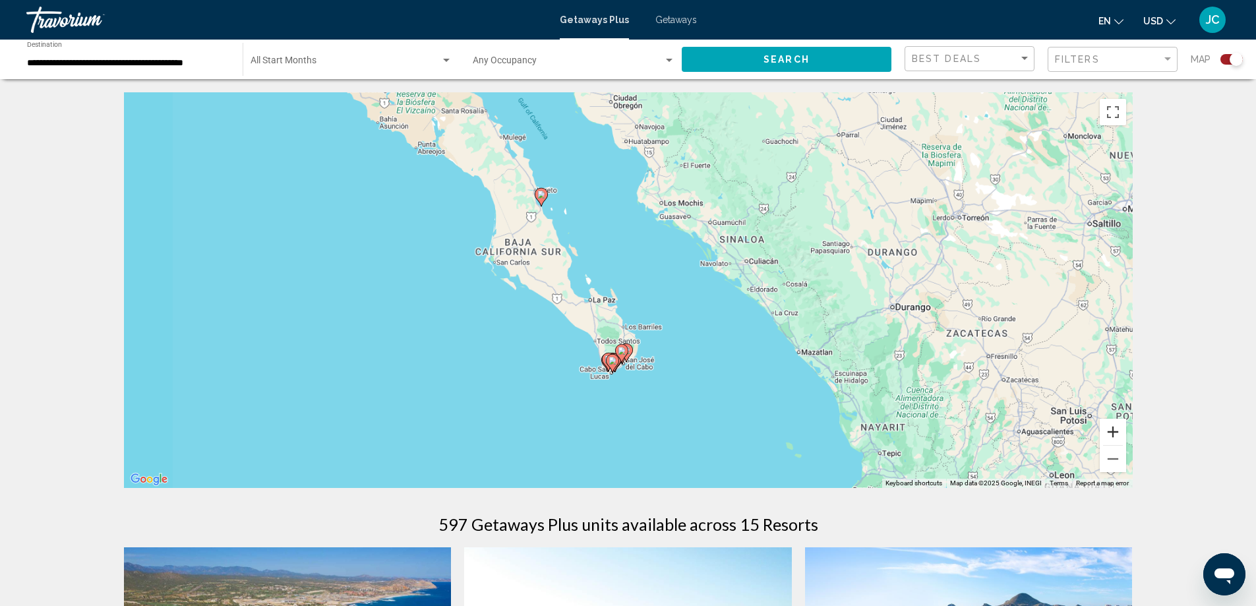
click at [1116, 433] on button "Zoom in" at bounding box center [1113, 432] width 26 height 26
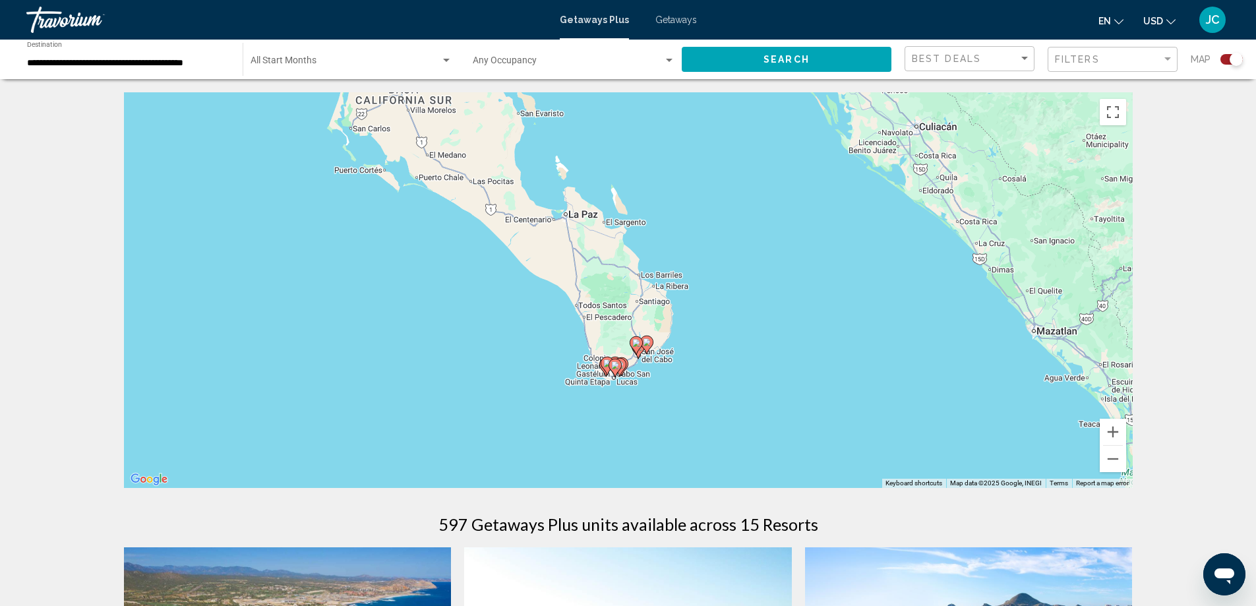
drag, startPoint x: 765, startPoint y: 407, endPoint x: 796, endPoint y: 313, distance: 98.6
click at [786, 319] on div "To activate drag with keyboard, press Alt + Enter. Once in keyboard drag state,…" at bounding box center [628, 290] width 1009 height 396
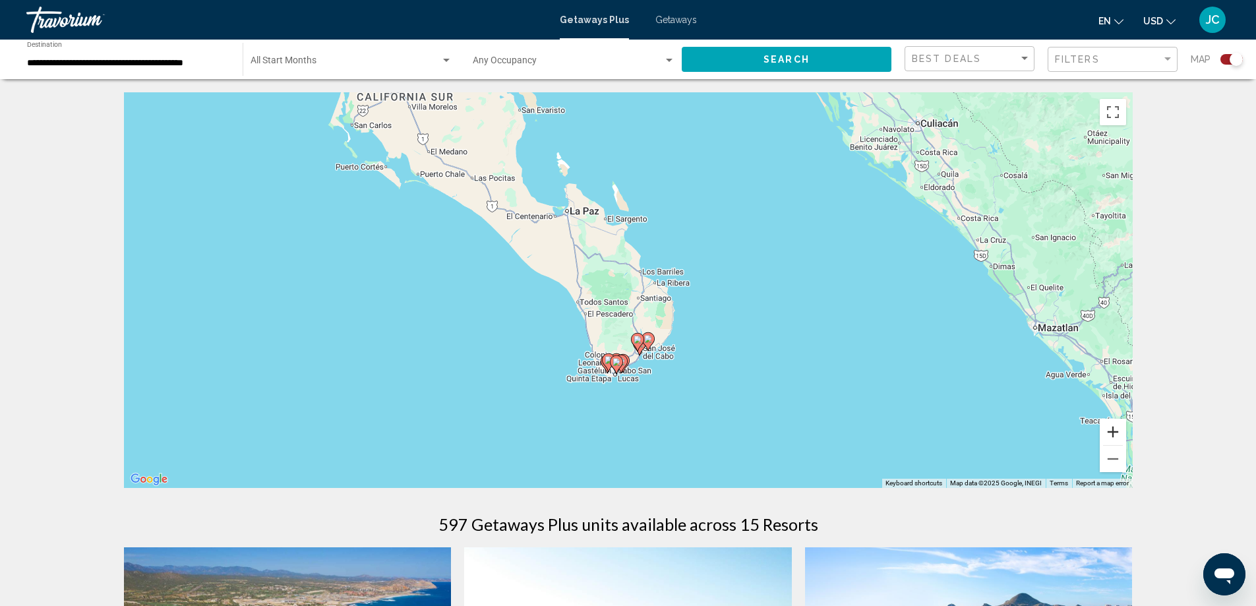
click at [1109, 436] on button "Zoom in" at bounding box center [1113, 432] width 26 height 26
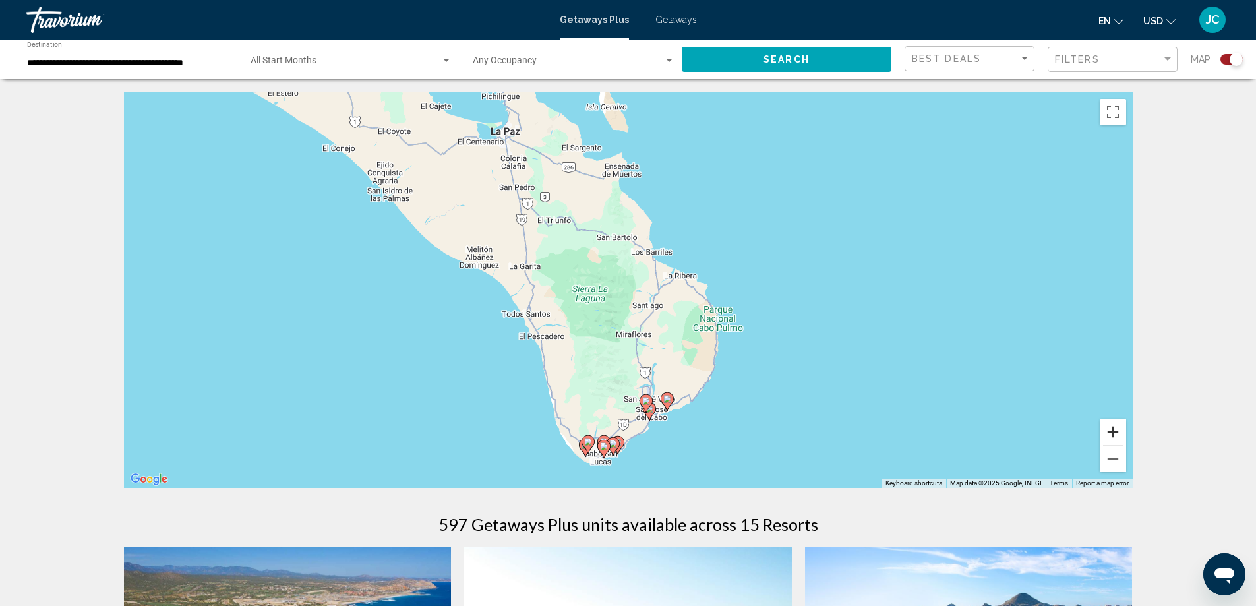
click at [1118, 434] on button "Zoom in" at bounding box center [1113, 432] width 26 height 26
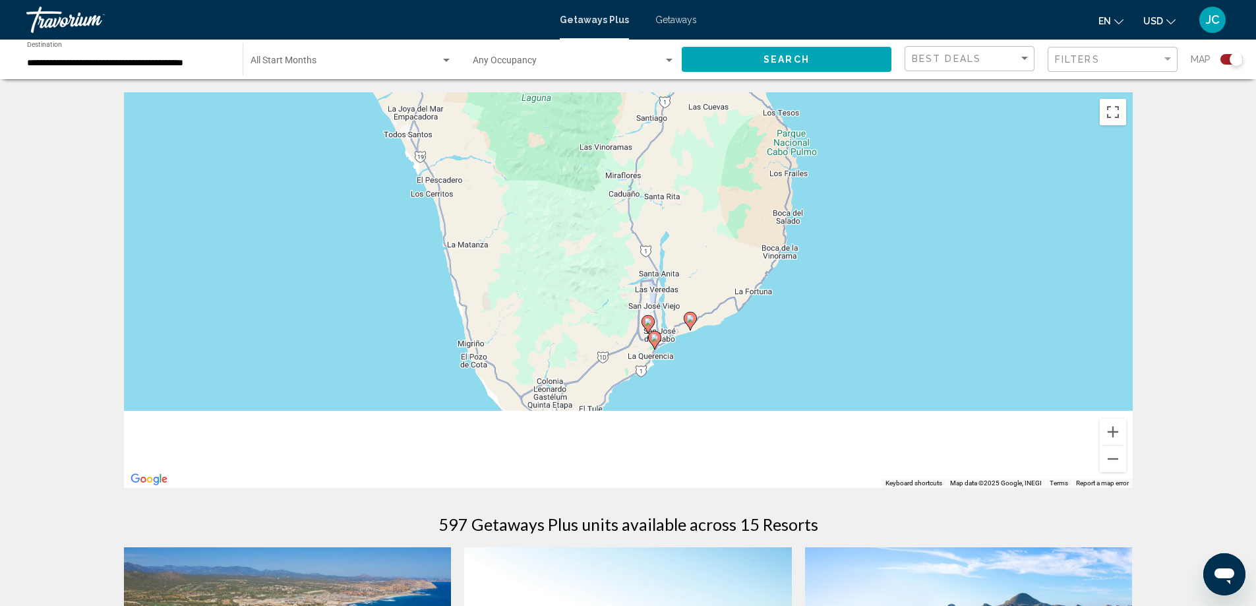
drag, startPoint x: 854, startPoint y: 420, endPoint x: 833, endPoint y: 169, distance: 251.4
click at [834, 171] on div "To activate drag with keyboard, press Alt + Enter. Once in keyboard drag state,…" at bounding box center [628, 290] width 1009 height 396
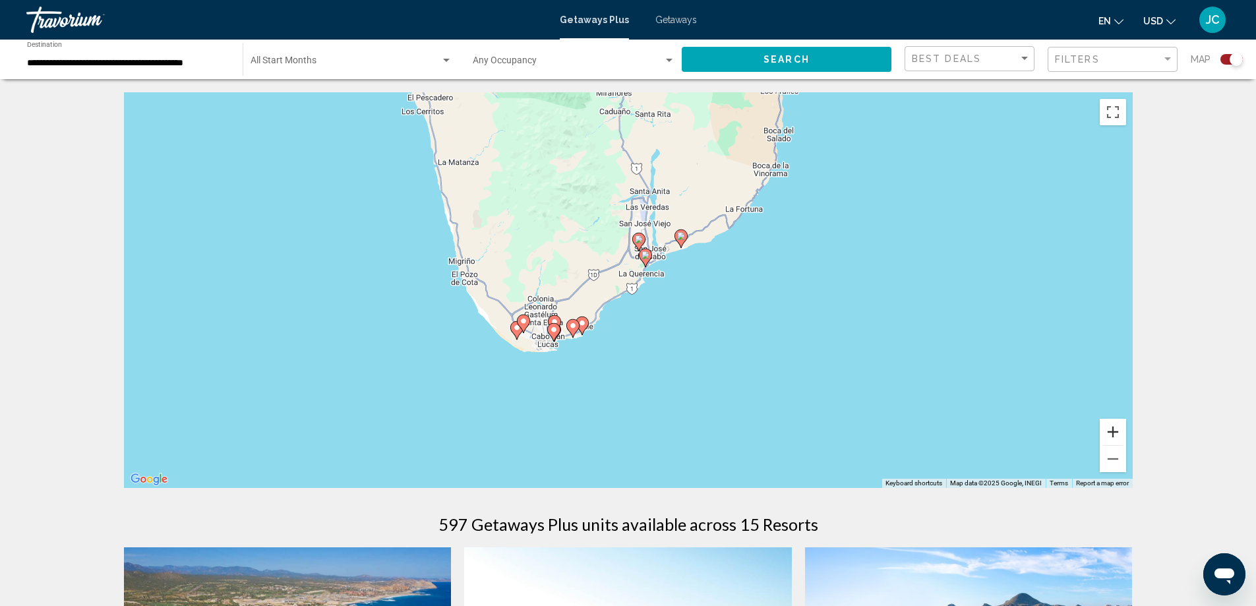
click at [1121, 427] on button "Zoom in" at bounding box center [1113, 432] width 26 height 26
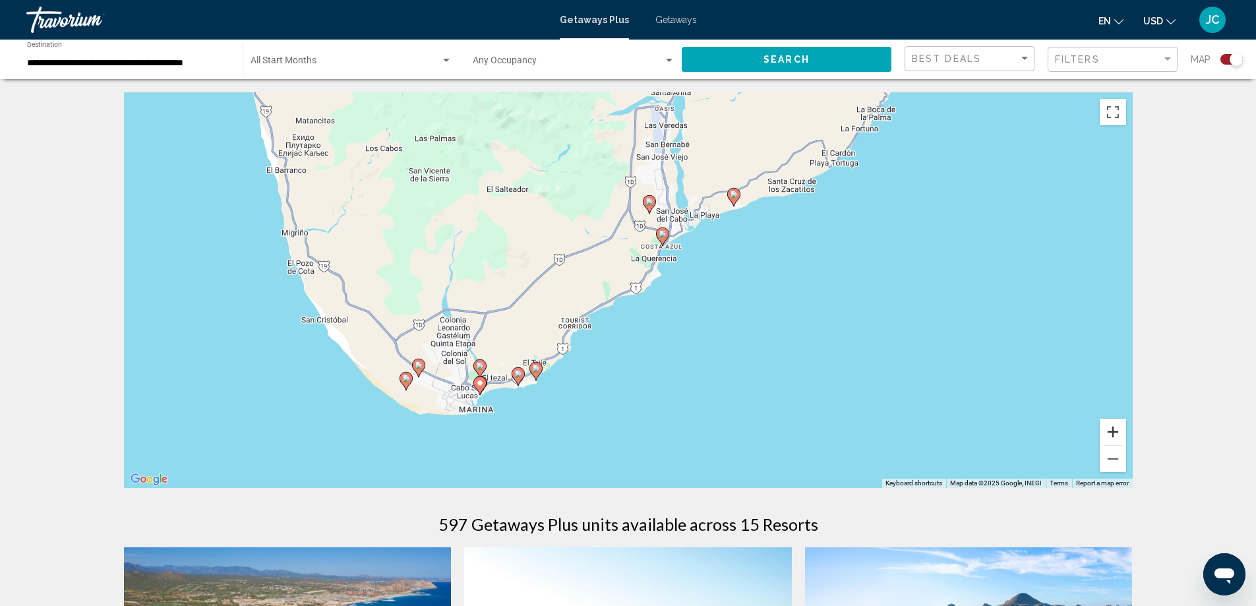
click at [1121, 427] on button "Zoom in" at bounding box center [1113, 432] width 26 height 26
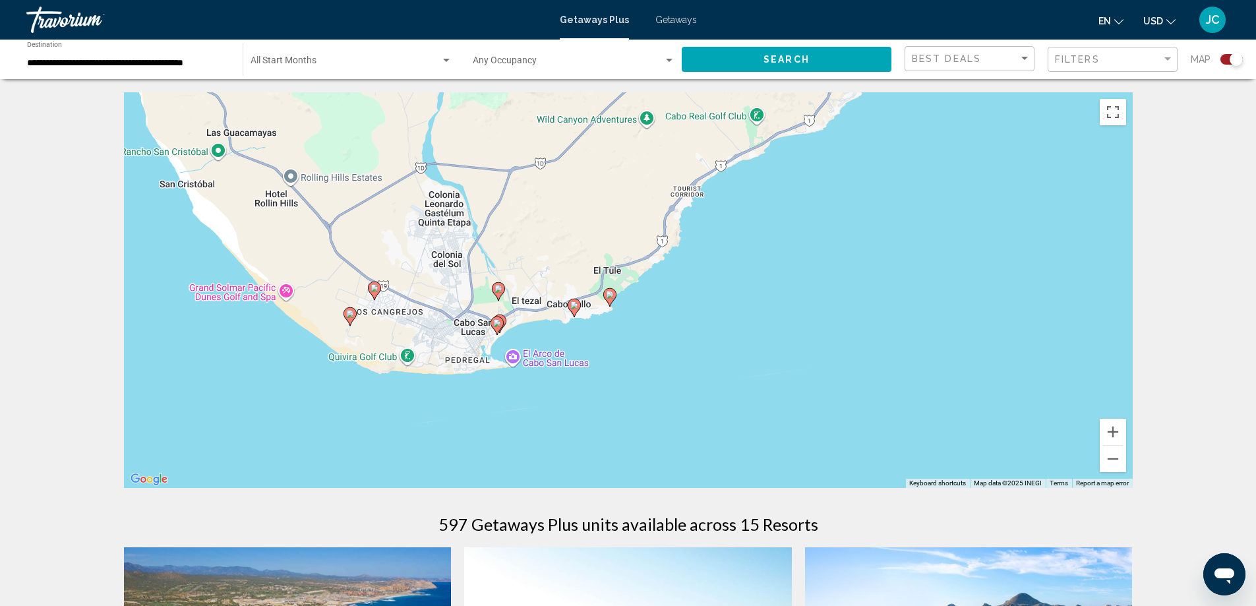
drag, startPoint x: 450, startPoint y: 385, endPoint x: 611, endPoint y: 224, distance: 228.0
click at [611, 224] on div "To activate drag with keyboard, press Alt + Enter. Once in keyboard drag state,…" at bounding box center [628, 290] width 1009 height 396
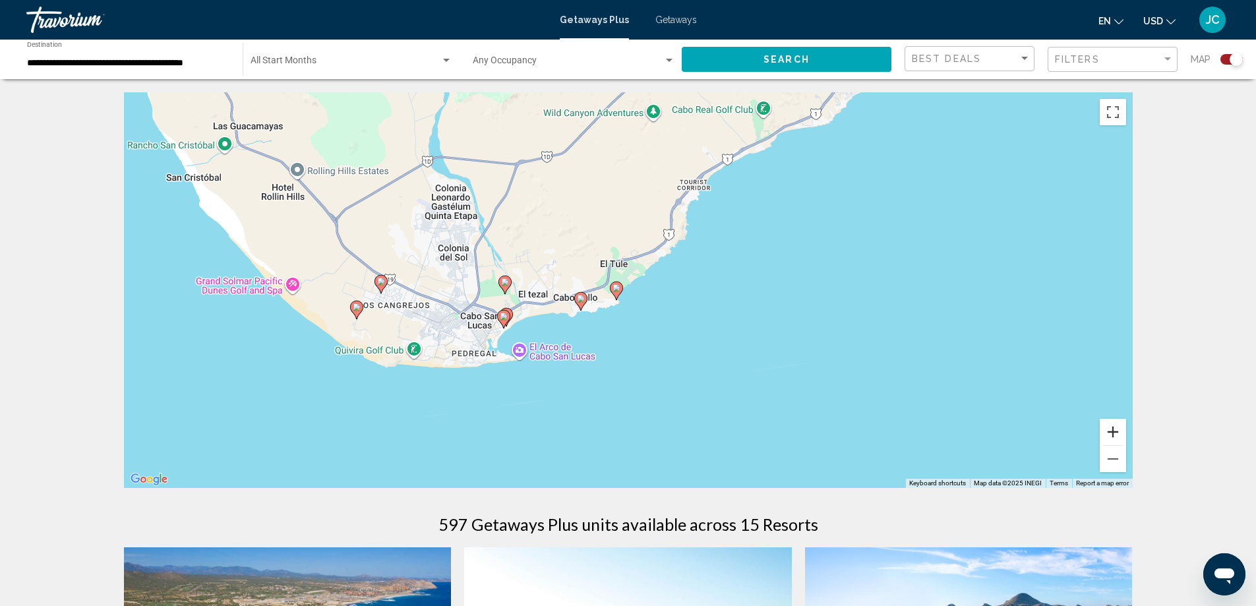
click at [1121, 432] on button "Zoom in" at bounding box center [1113, 432] width 26 height 26
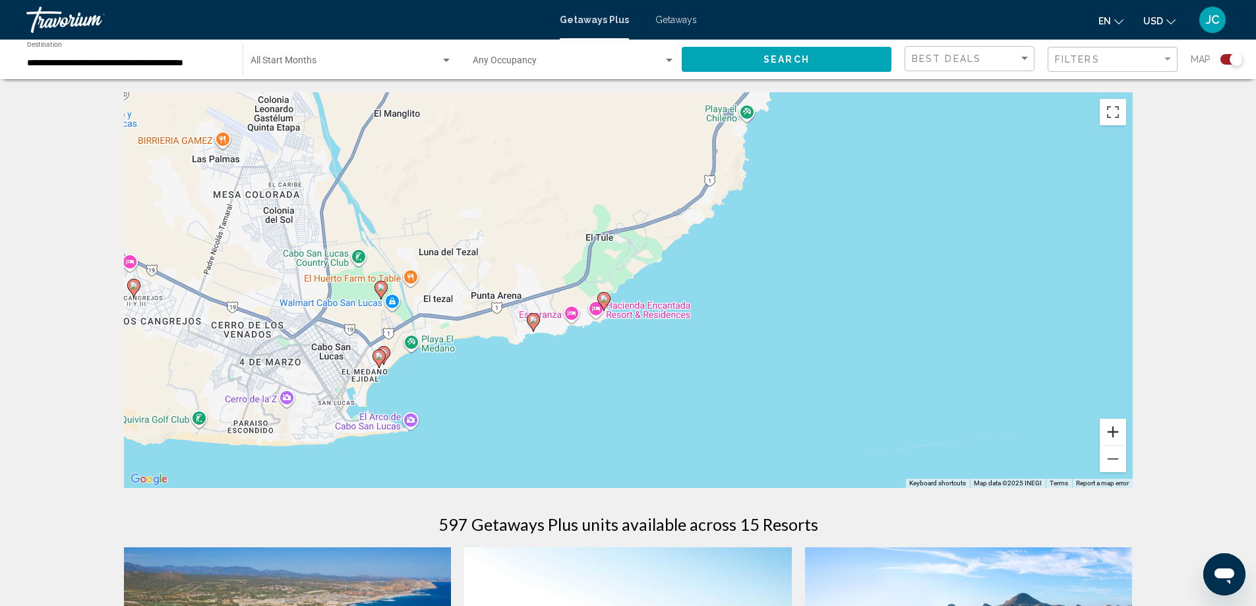
click at [1121, 432] on button "Zoom in" at bounding box center [1113, 432] width 26 height 26
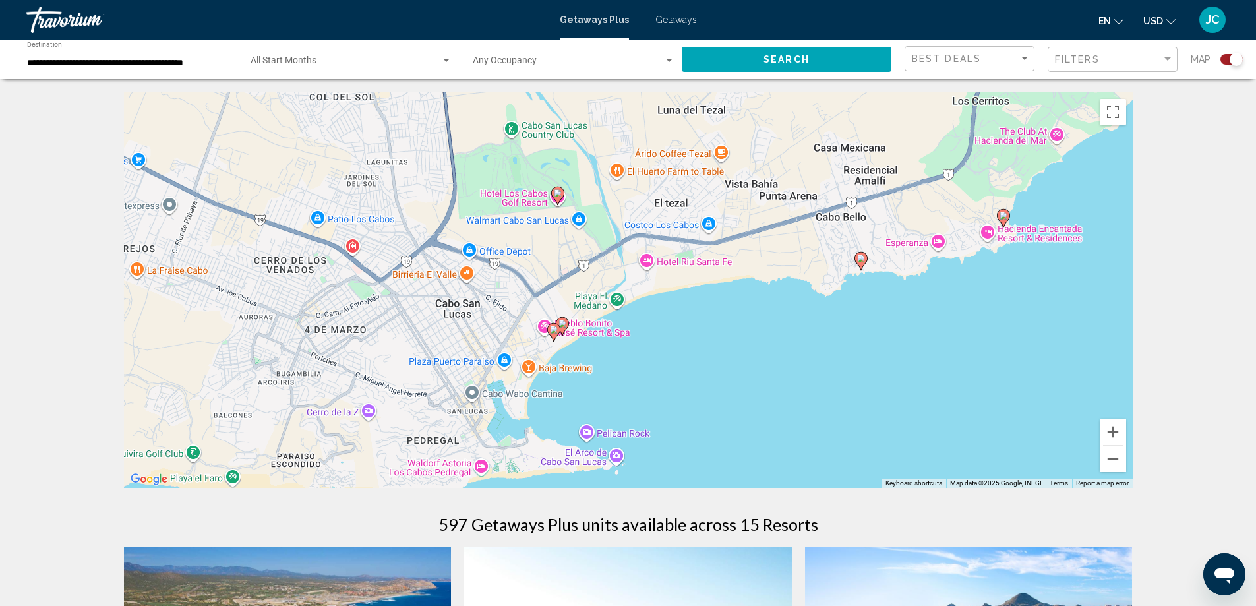
drag, startPoint x: 175, startPoint y: 399, endPoint x: 591, endPoint y: 305, distance: 427.1
click at [590, 297] on div "To activate drag with keyboard, press Alt + Enter. Once in keyboard drag state,…" at bounding box center [628, 290] width 1009 height 396
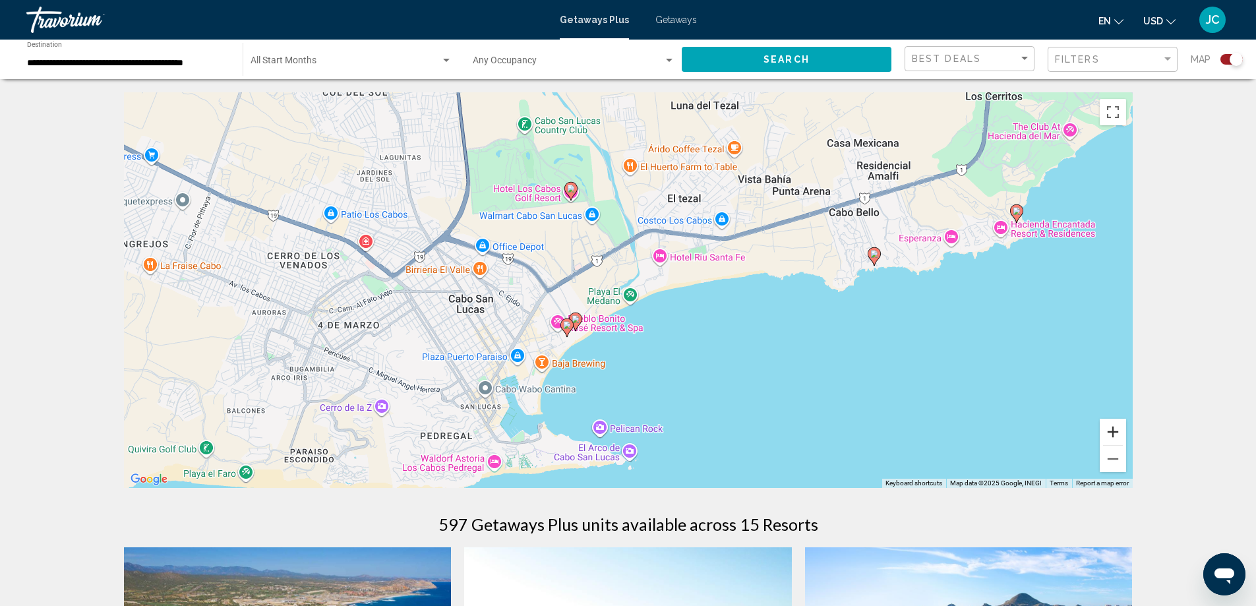
click at [1108, 433] on button "Zoom in" at bounding box center [1113, 432] width 26 height 26
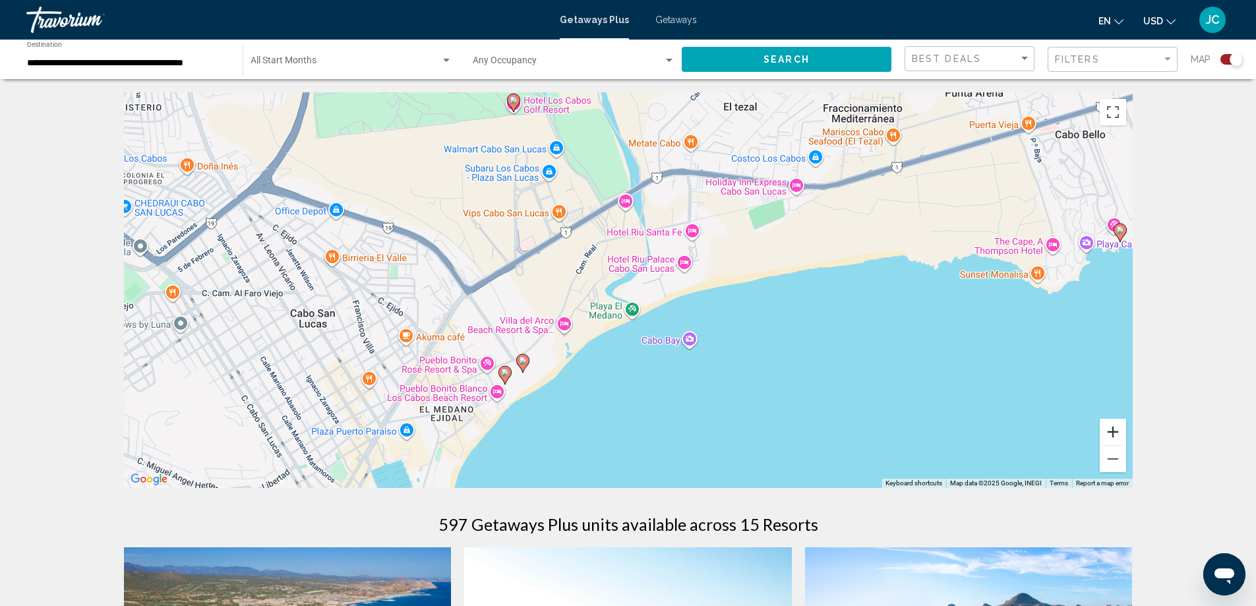
click at [1108, 433] on button "Zoom in" at bounding box center [1113, 432] width 26 height 26
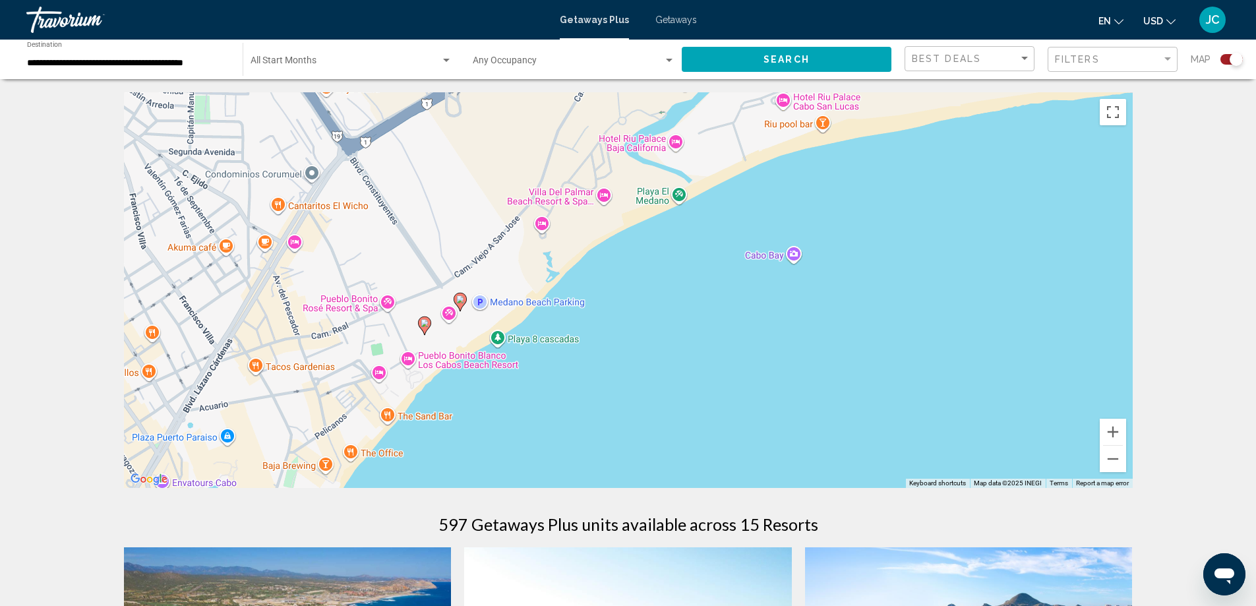
drag, startPoint x: 479, startPoint y: 368, endPoint x: 510, endPoint y: 220, distance: 151.4
click at [520, 214] on div "To activate drag with keyboard, press Alt + Enter. Once in keyboard drag state,…" at bounding box center [628, 290] width 1009 height 396
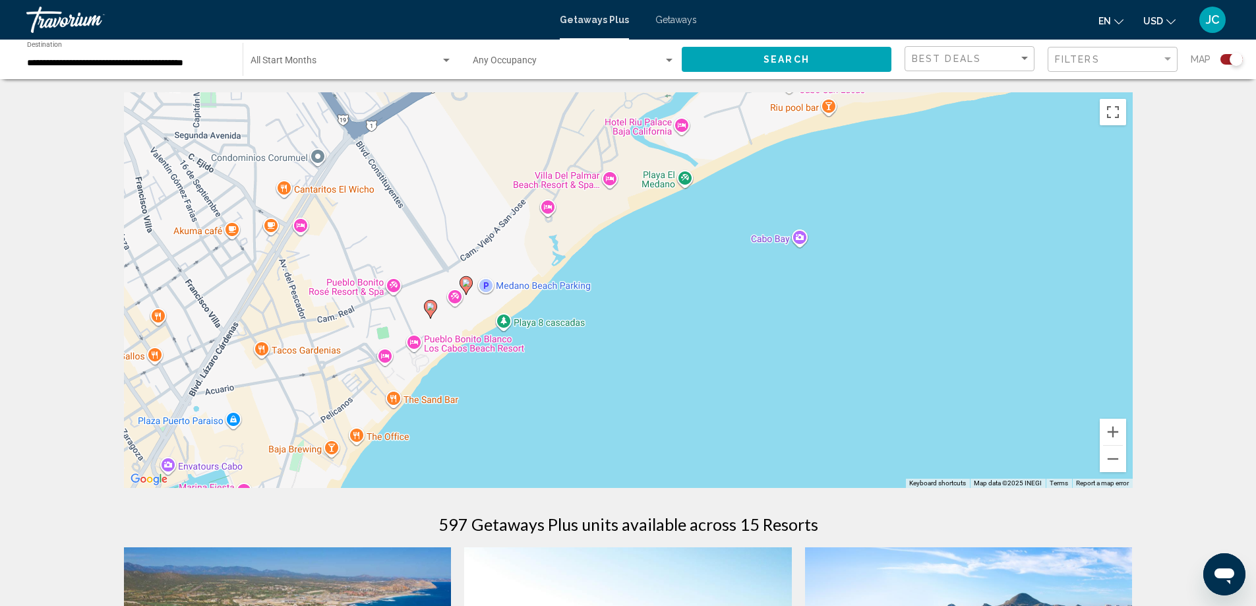
click at [467, 285] on image "Main content" at bounding box center [466, 283] width 8 height 8
type input "**********"
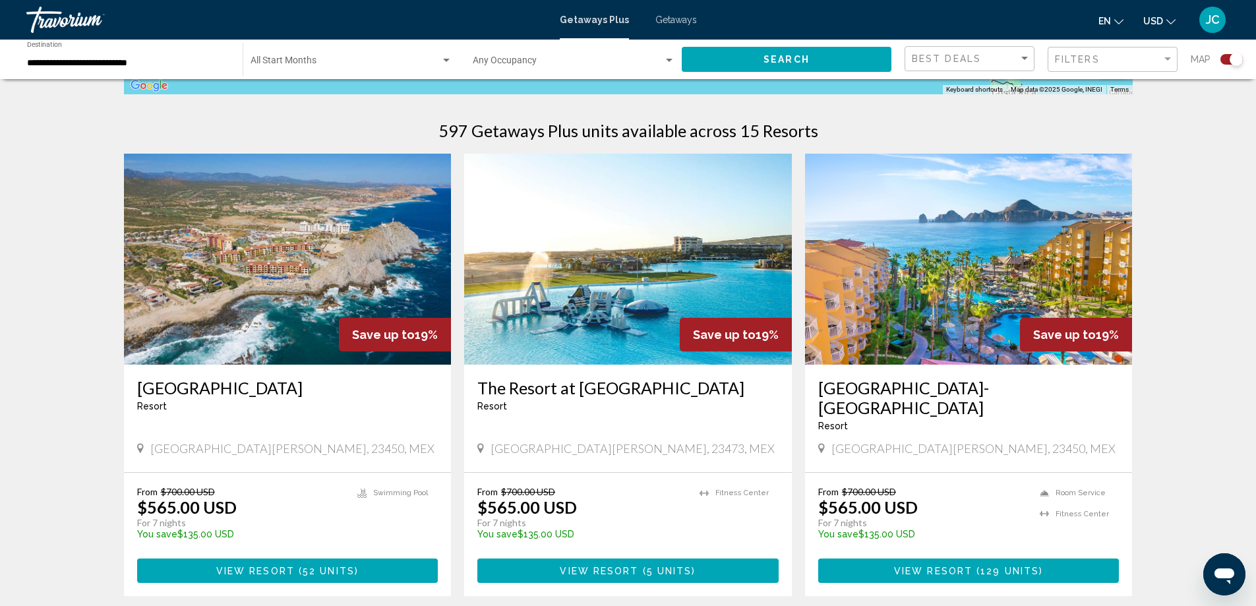
scroll to position [399, 0]
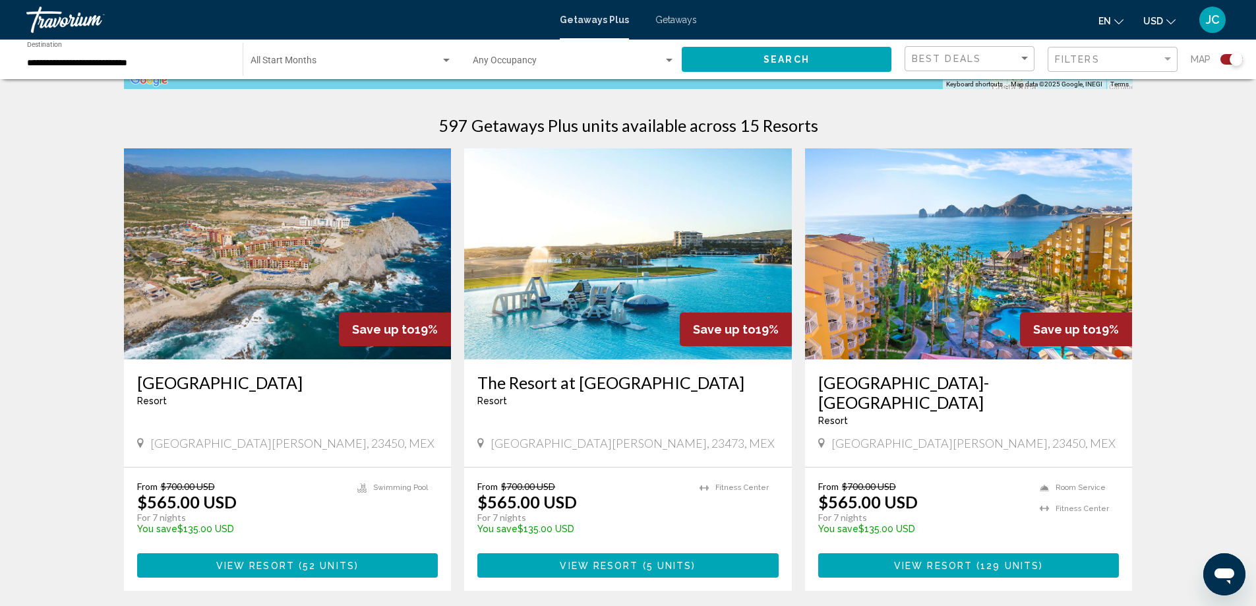
click at [320, 560] on span "52 units" at bounding box center [329, 565] width 52 height 11
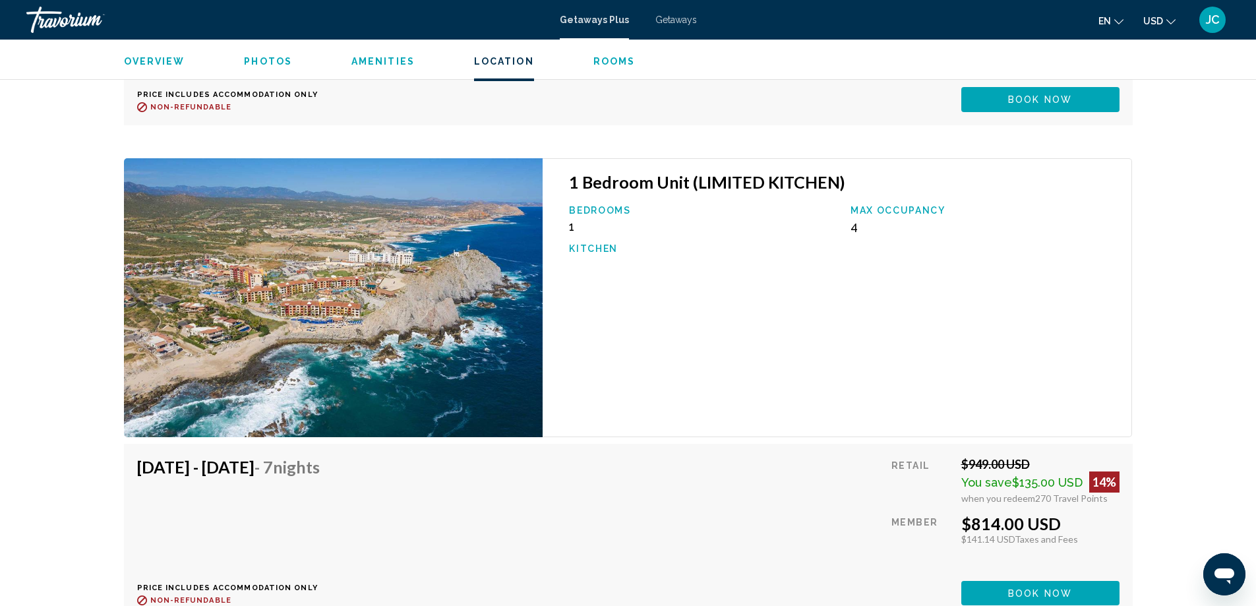
scroll to position [4744, 0]
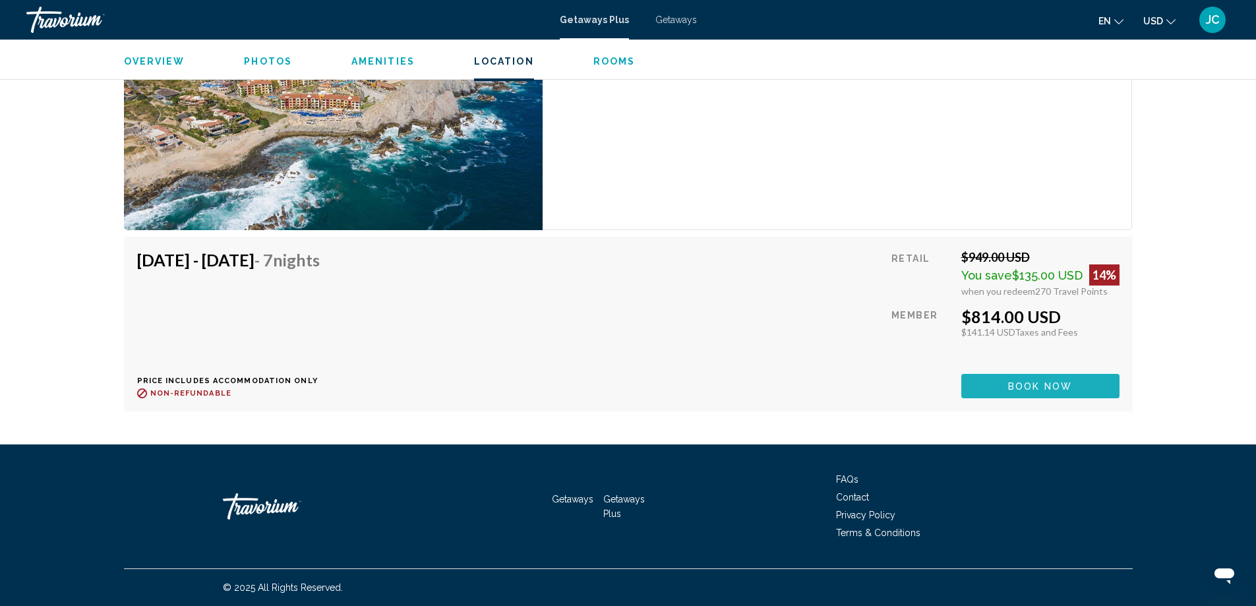
click at [1015, 384] on span "Book now" at bounding box center [1040, 386] width 64 height 11
